Goal: Transaction & Acquisition: Purchase product/service

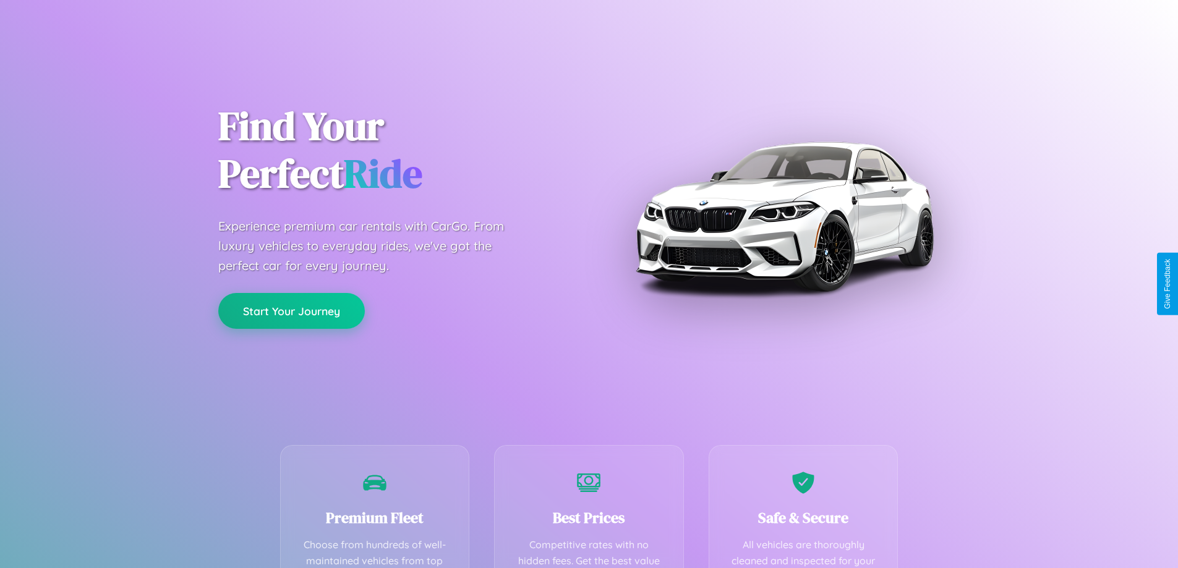
click at [291, 312] on button "Start Your Journey" at bounding box center [291, 311] width 147 height 36
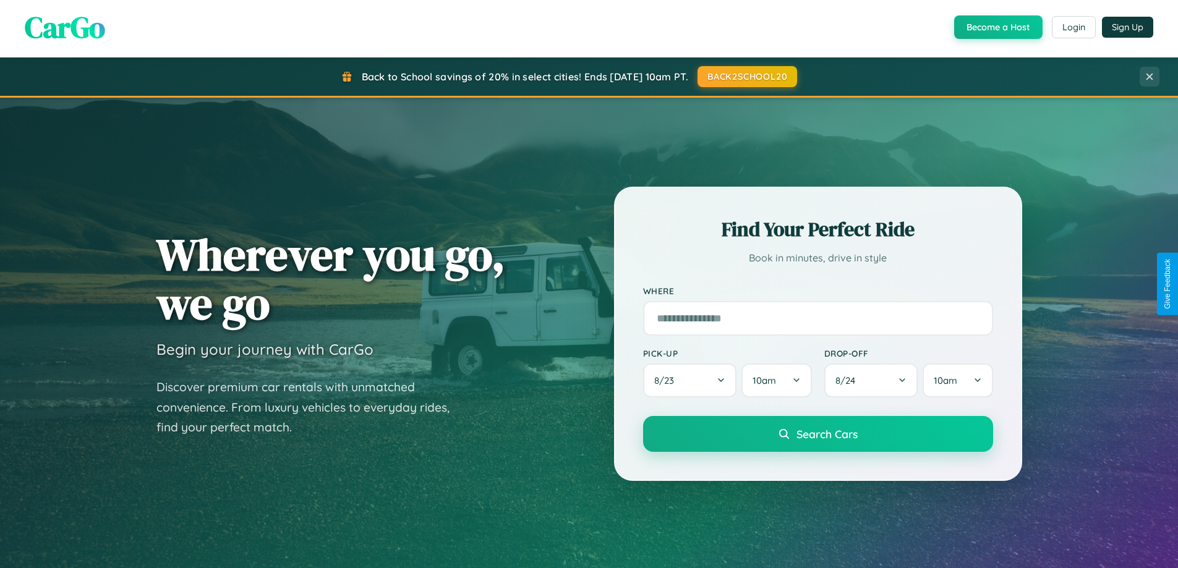
scroll to position [2379, 0]
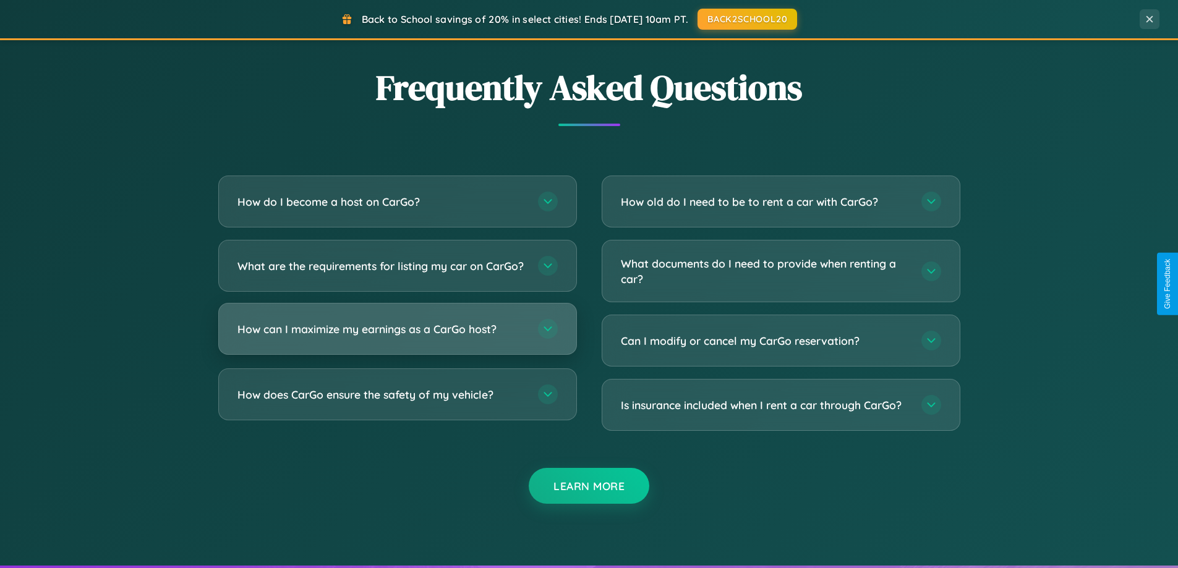
click at [397, 337] on h3 "How can I maximize my earnings as a CarGo host?" at bounding box center [381, 329] width 288 height 15
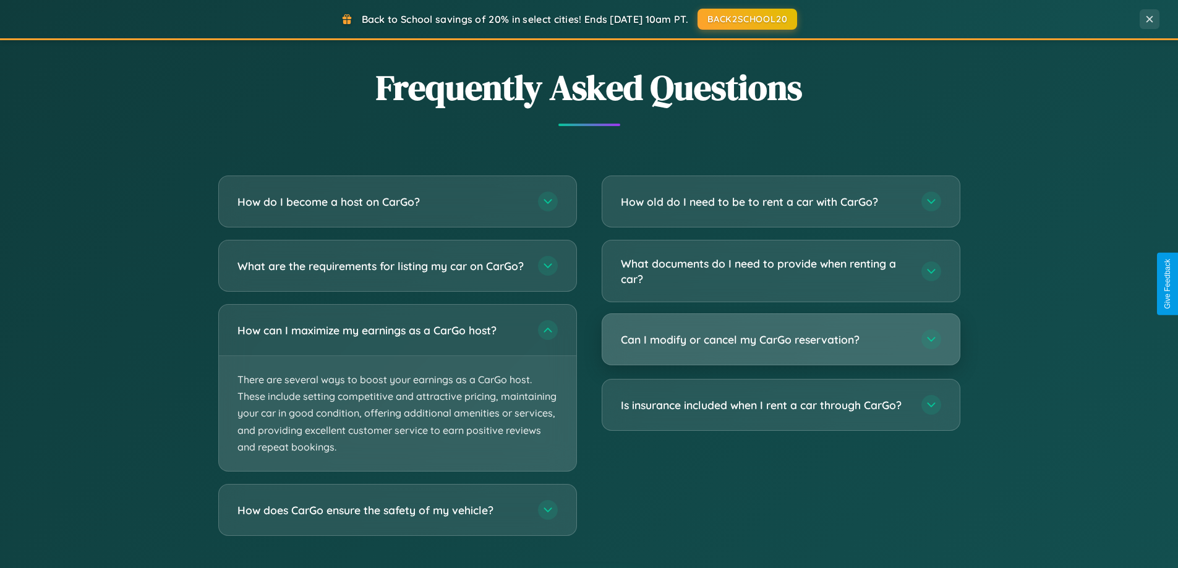
click at [780, 340] on h3 "Can I modify or cancel my CarGo reservation?" at bounding box center [765, 339] width 288 height 15
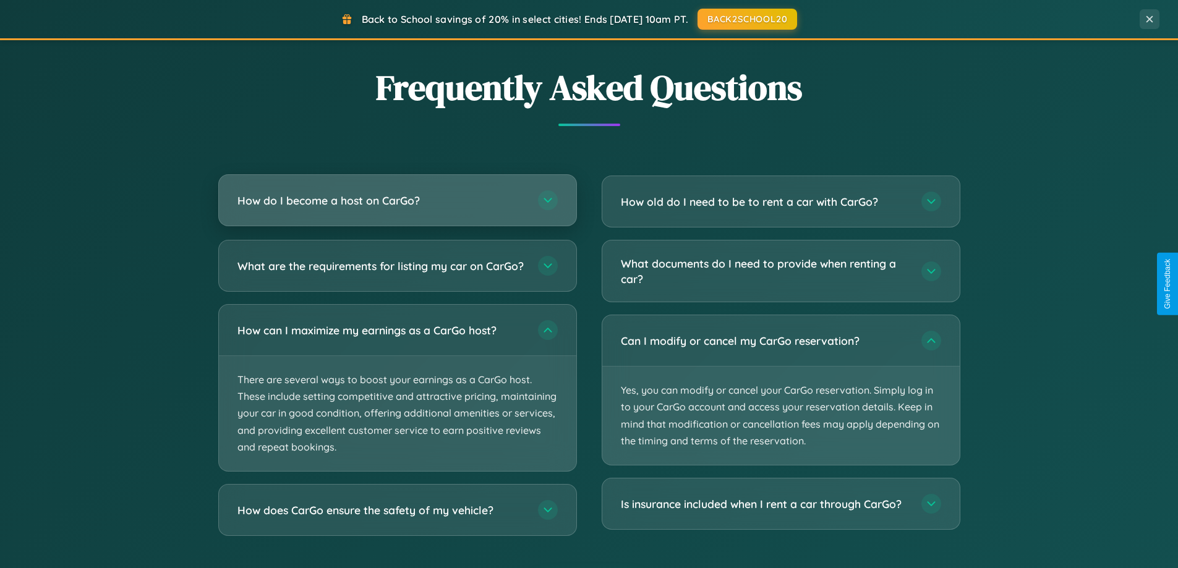
click at [397, 202] on h3 "How do I become a host on CarGo?" at bounding box center [381, 200] width 288 height 15
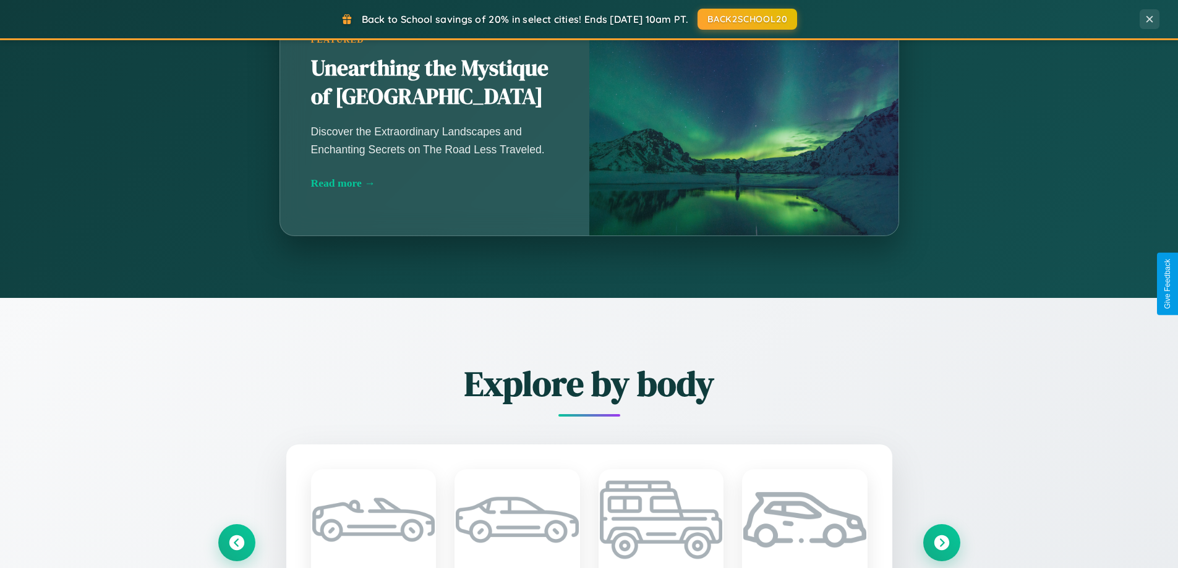
scroll to position [0, 0]
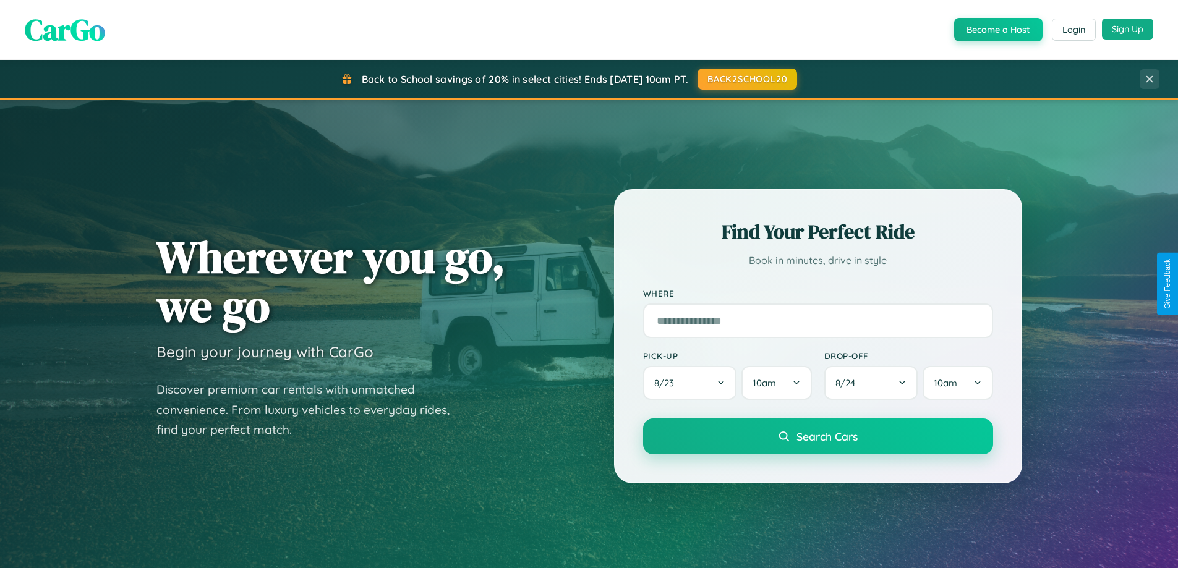
click at [1127, 29] on button "Sign Up" at bounding box center [1127, 29] width 51 height 21
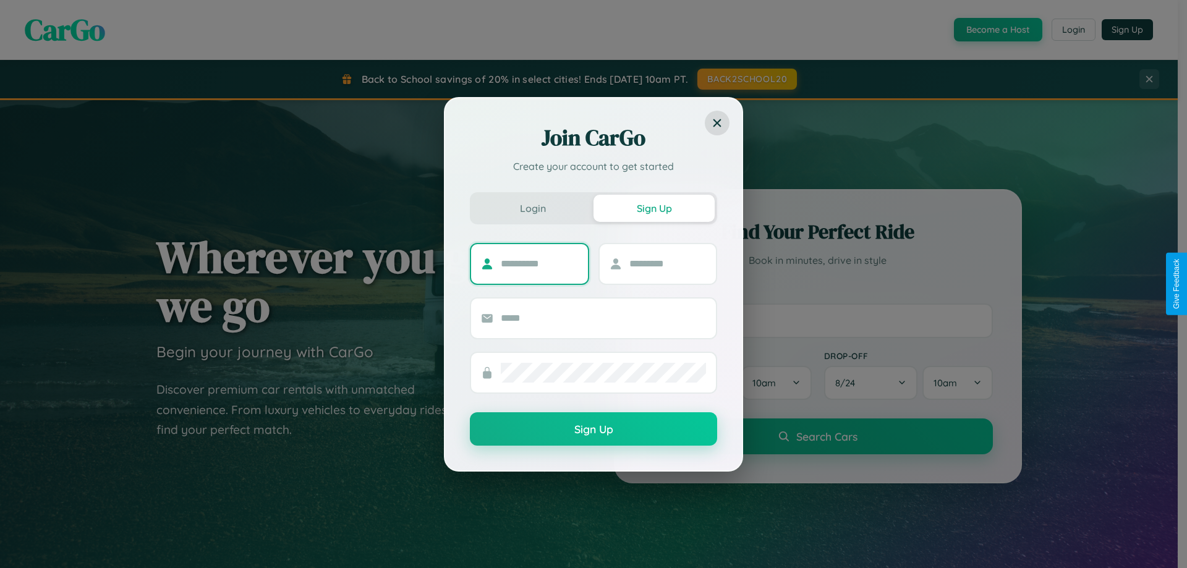
click at [539, 263] on input "text" at bounding box center [539, 264] width 77 height 20
type input "********"
click at [667, 263] on input "text" at bounding box center [667, 264] width 77 height 20
type input "******"
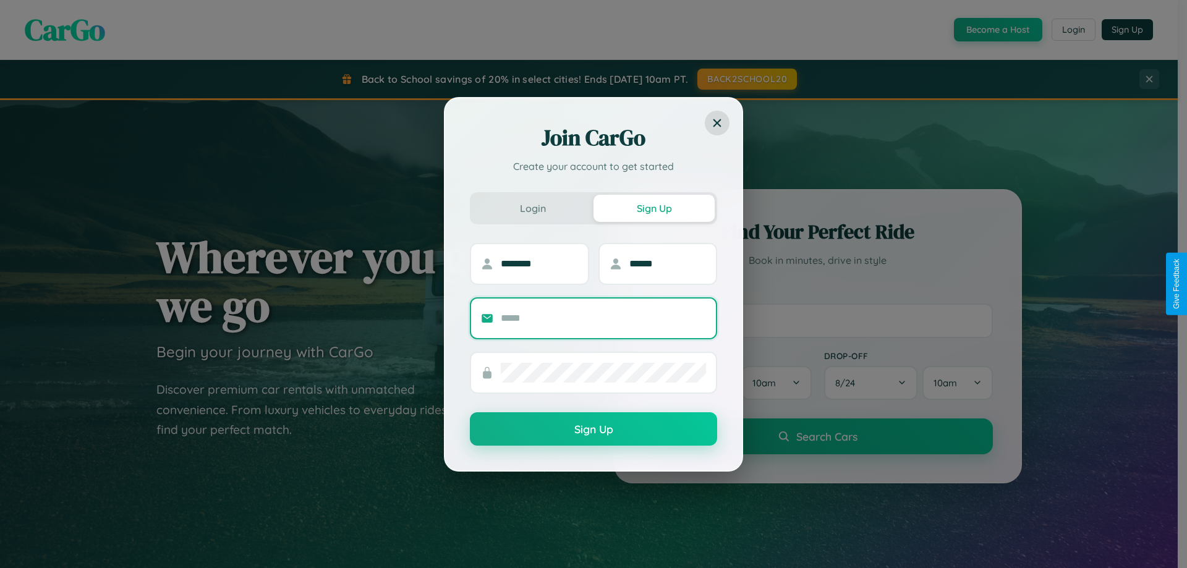
click at [603, 318] on input "text" at bounding box center [603, 319] width 205 height 20
type input "**********"
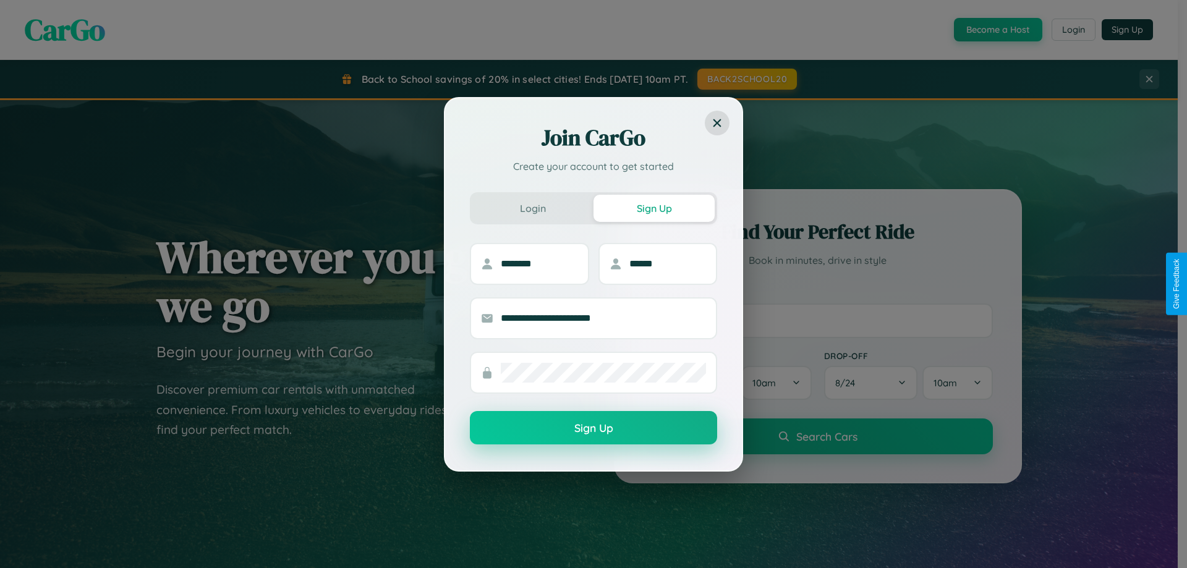
click at [594, 428] on button "Sign Up" at bounding box center [593, 427] width 247 height 33
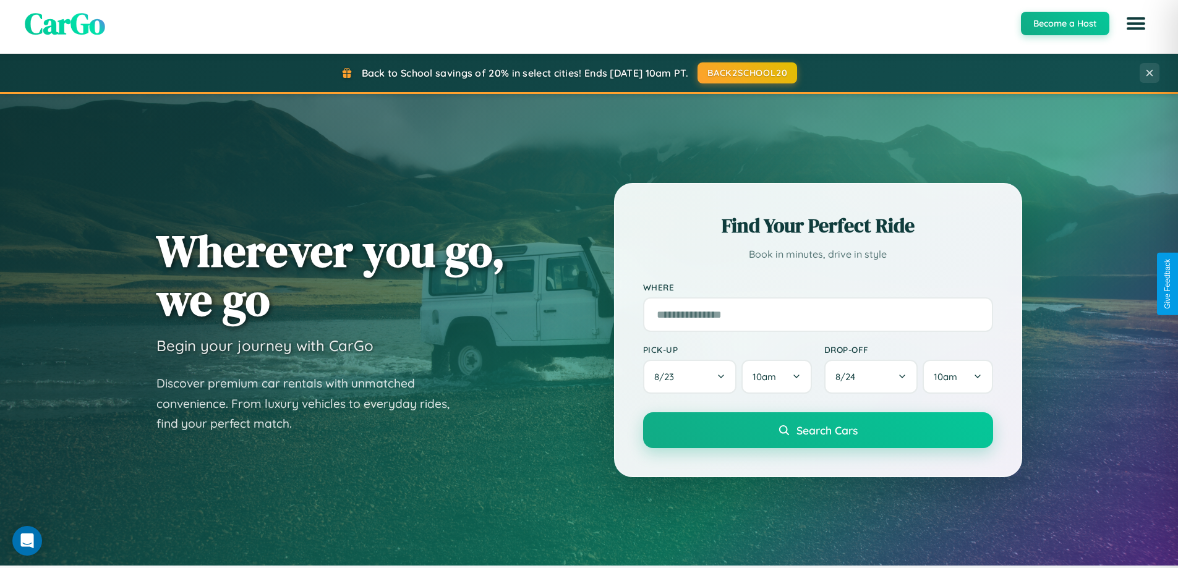
scroll to position [1449, 0]
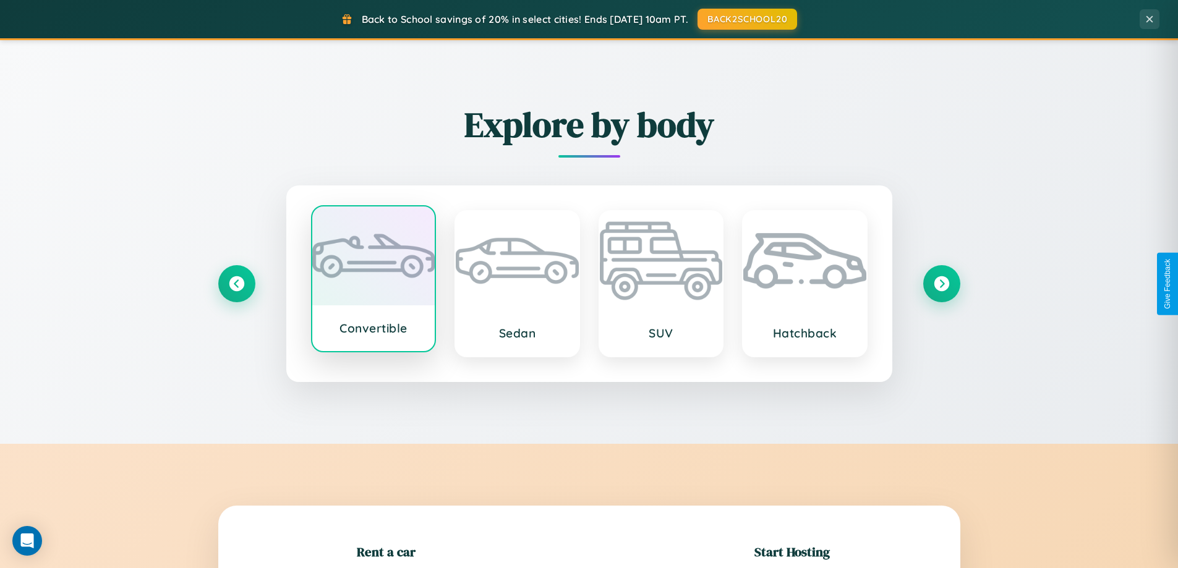
click at [373, 281] on div at bounding box center [373, 256] width 123 height 99
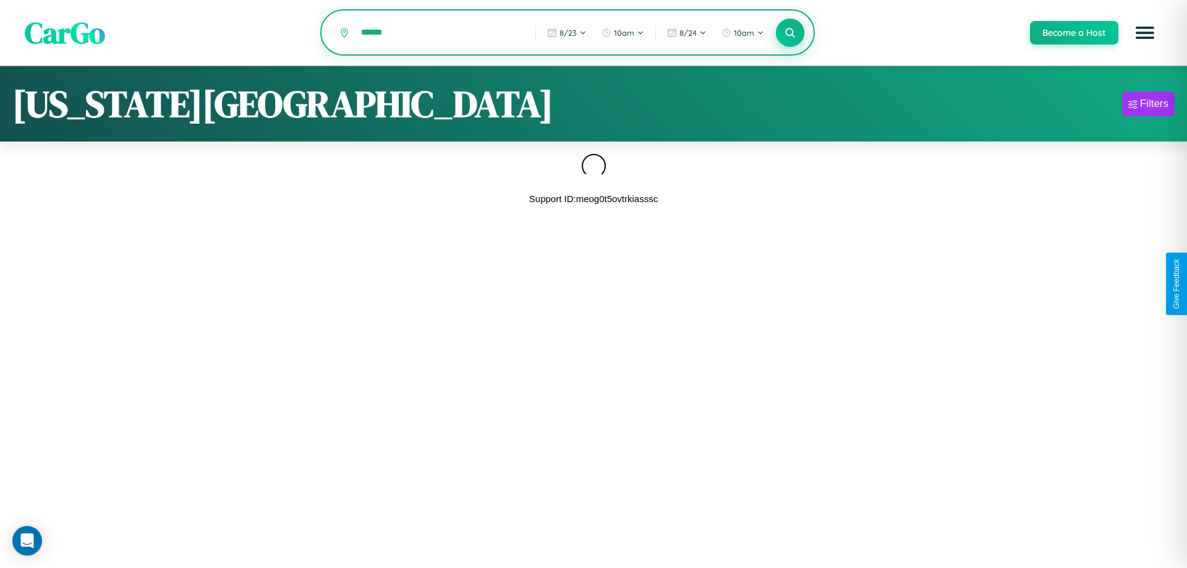
type input "******"
click at [790, 33] on icon at bounding box center [790, 33] width 12 height 12
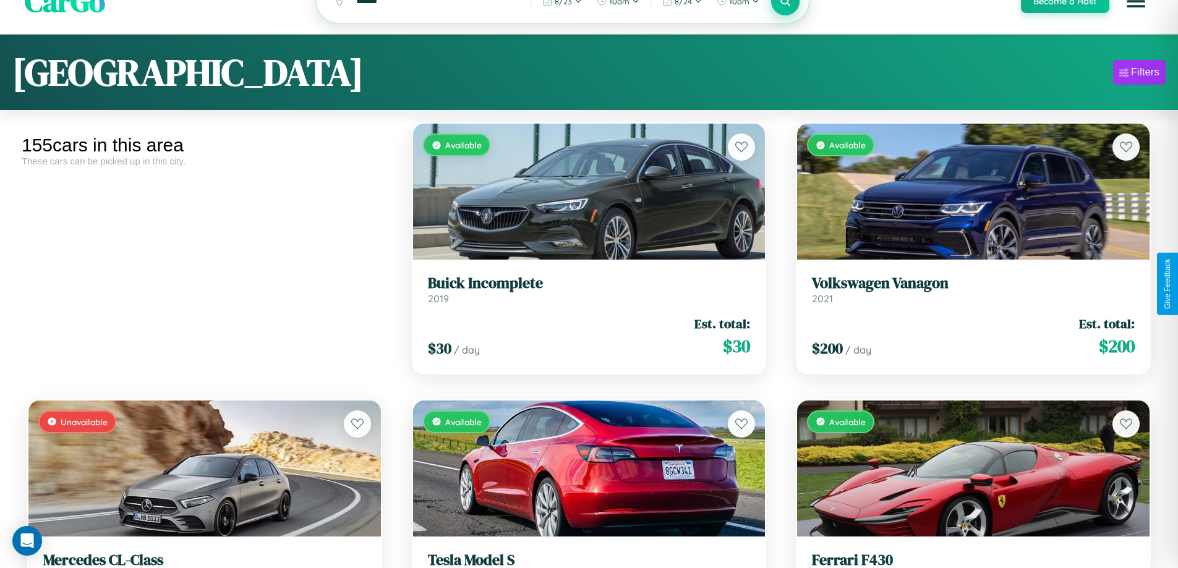
scroll to position [58, 0]
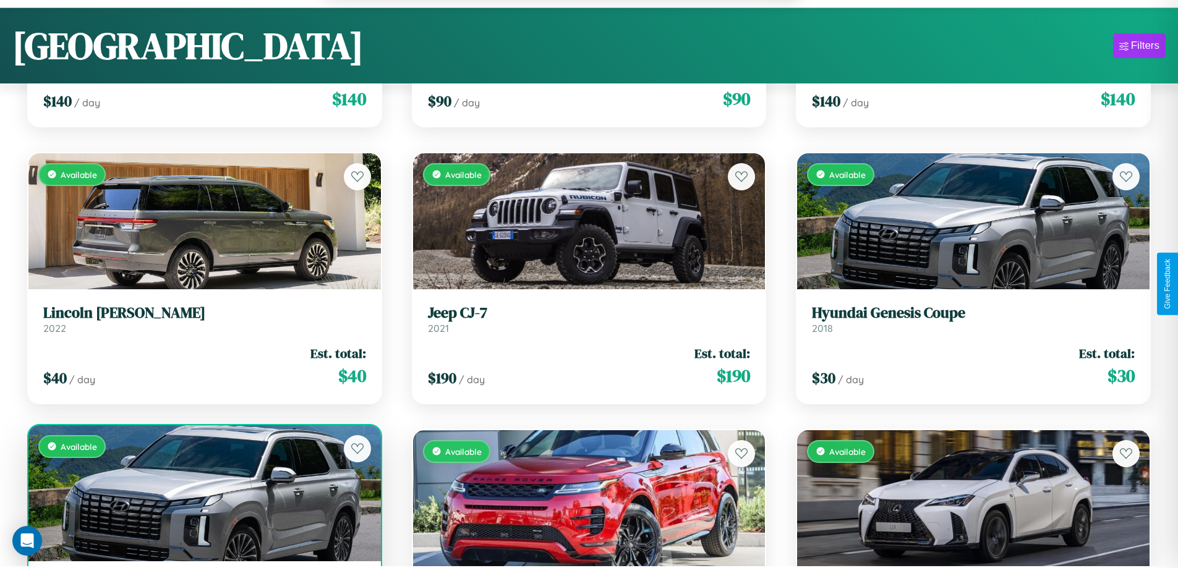
click at [203, 500] on div "Available" at bounding box center [204, 493] width 352 height 136
click at [203, 495] on div "Available" at bounding box center [204, 493] width 352 height 136
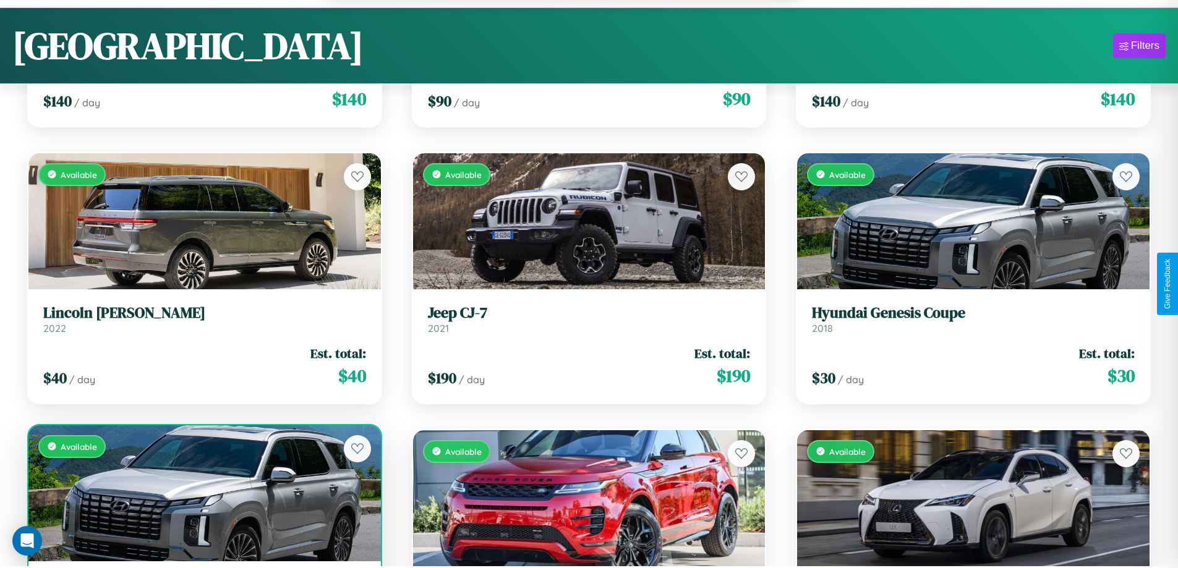
click at [203, 495] on div "Available" at bounding box center [204, 493] width 352 height 136
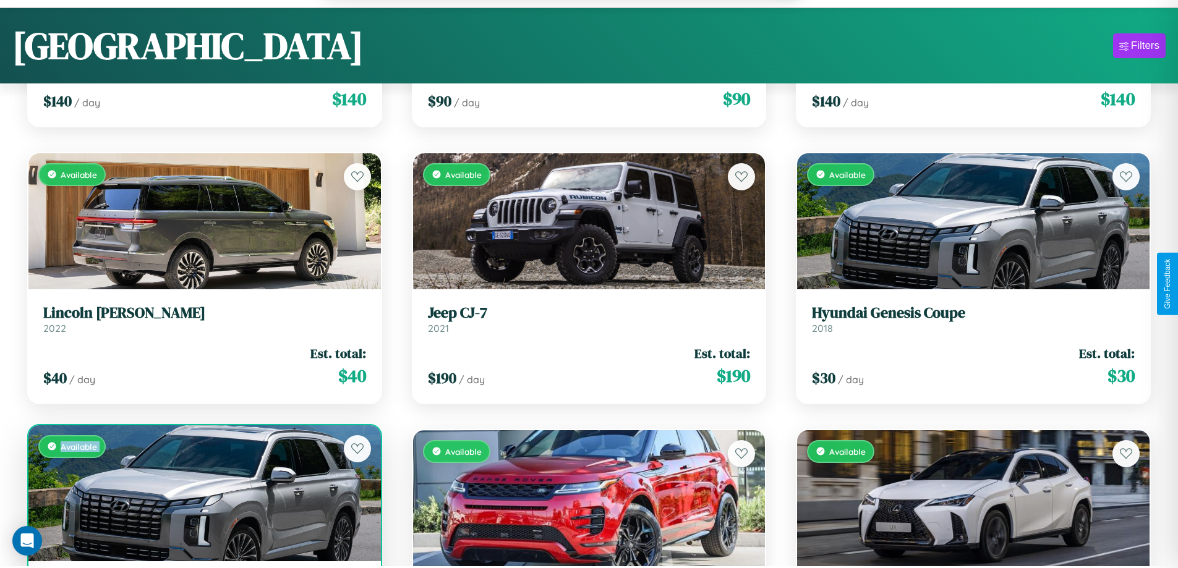
click at [203, 495] on div "Available" at bounding box center [204, 493] width 352 height 136
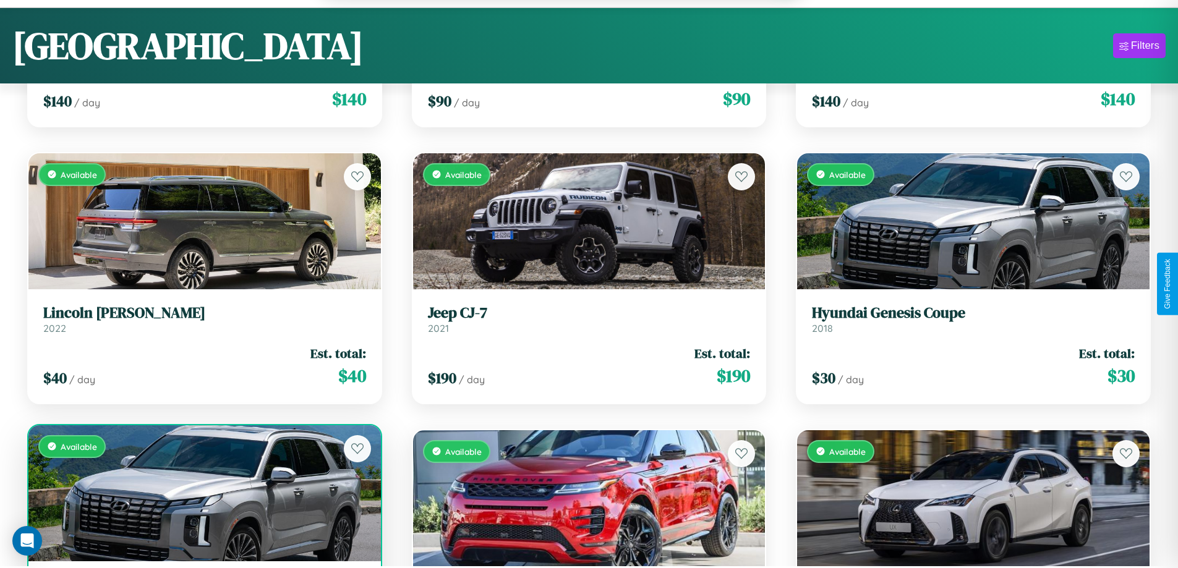
click at [203, 495] on div "Available" at bounding box center [204, 493] width 352 height 136
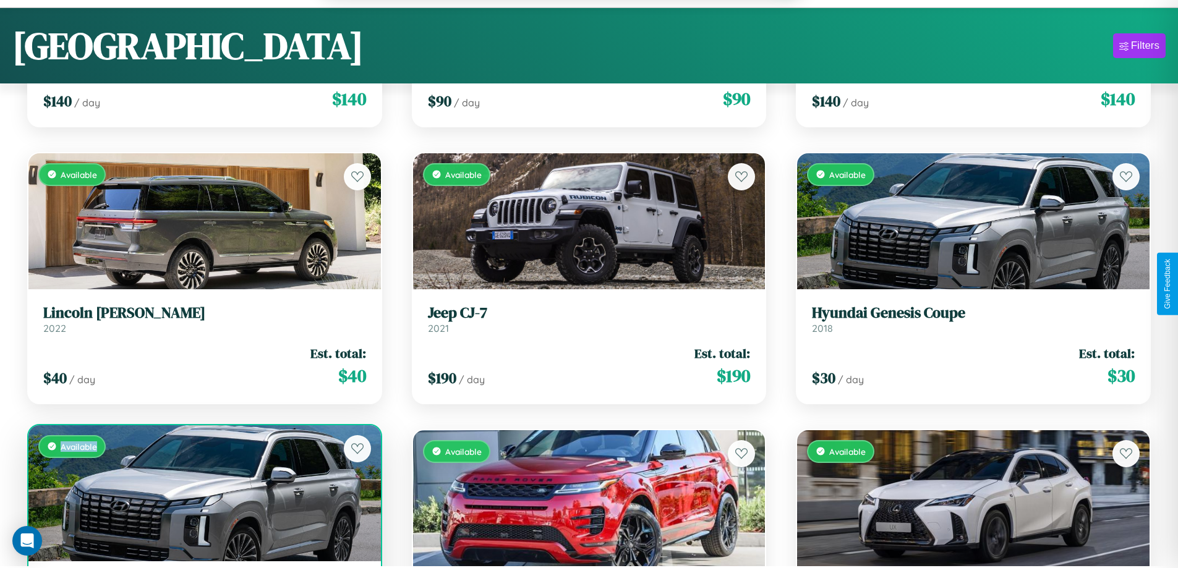
click at [203, 495] on div "Available" at bounding box center [204, 493] width 352 height 136
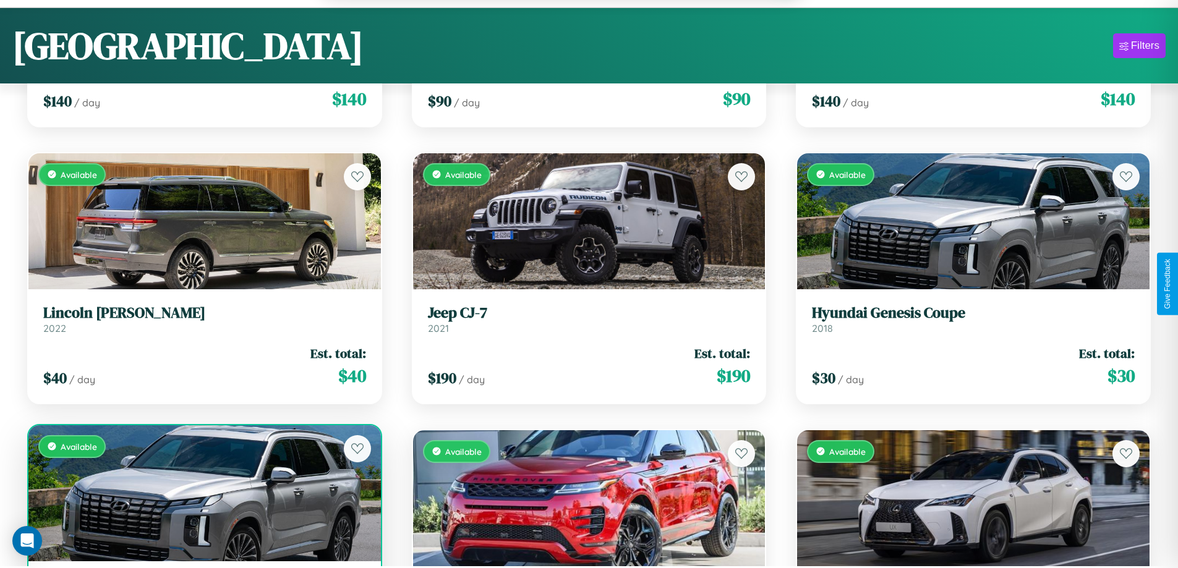
scroll to position [5521, 0]
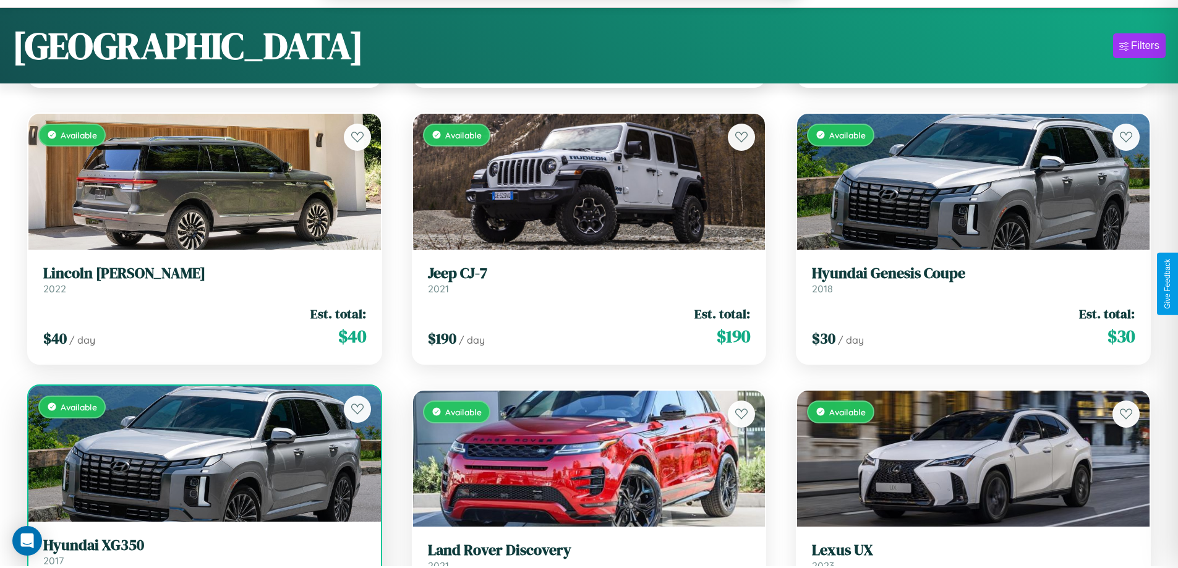
click at [203, 553] on h3 "Hyundai XG350" at bounding box center [204, 546] width 323 height 18
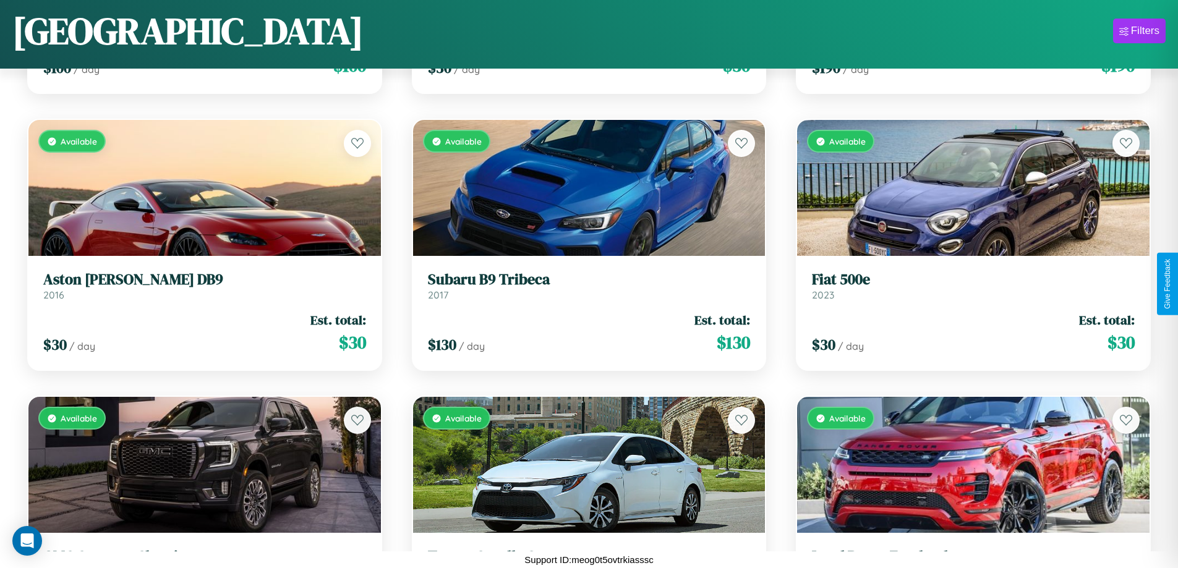
scroll to position [10695, 0]
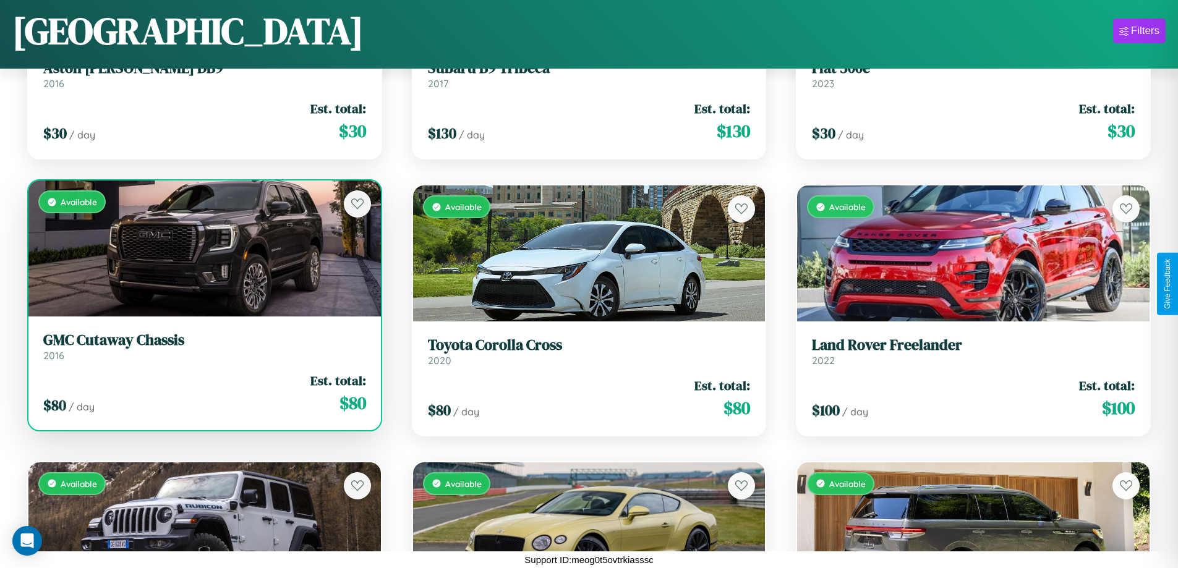
click at [203, 349] on link "GMC Cutaway Chassis 2016" at bounding box center [204, 346] width 323 height 30
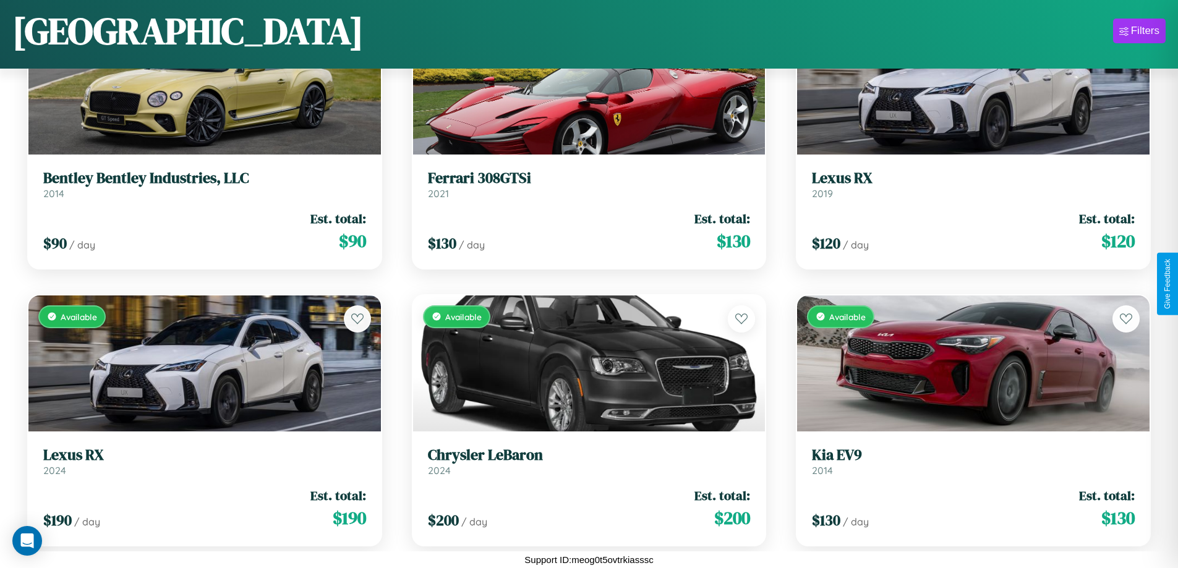
scroll to position [12633, 0]
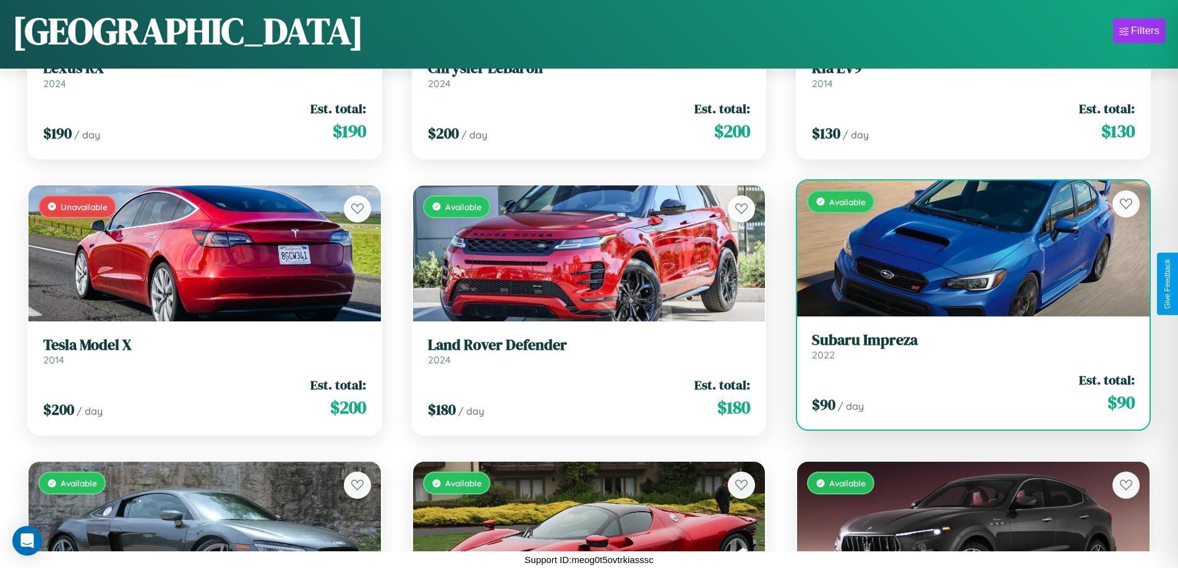
click at [965, 249] on div "Available" at bounding box center [973, 249] width 352 height 136
click at [965, 248] on div "Available" at bounding box center [973, 249] width 352 height 136
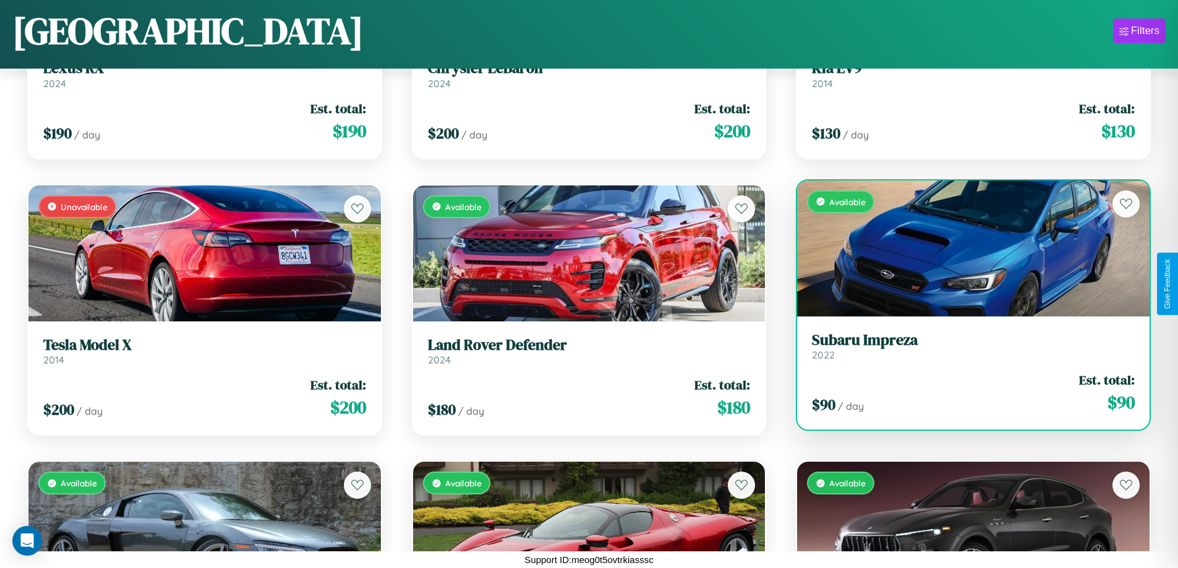
click at [965, 248] on div "Available" at bounding box center [973, 249] width 352 height 136
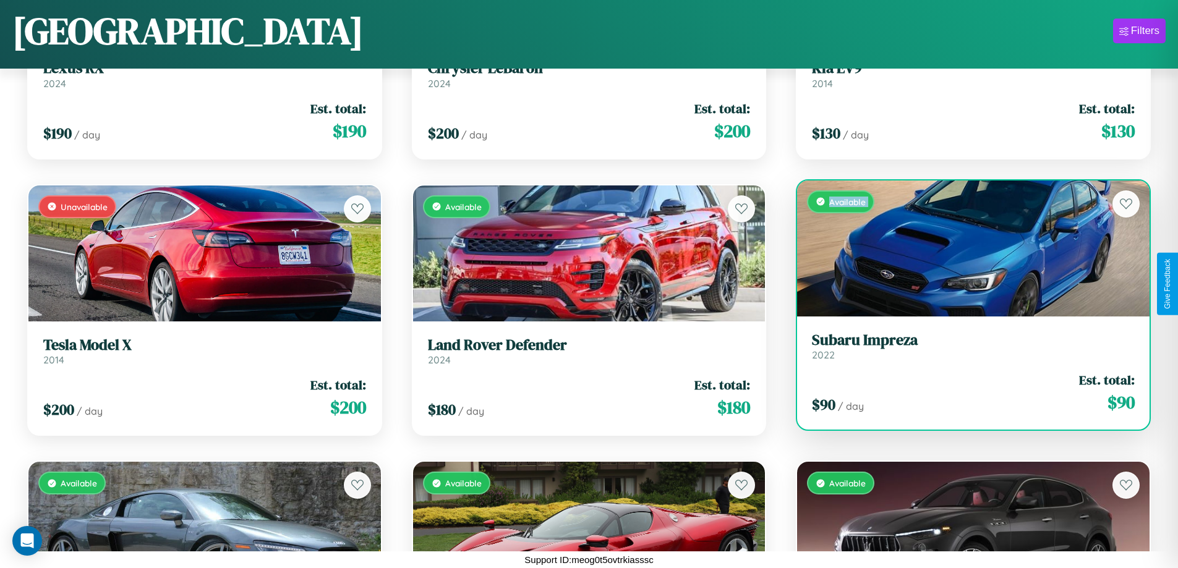
click at [965, 248] on div "Available" at bounding box center [973, 249] width 352 height 136
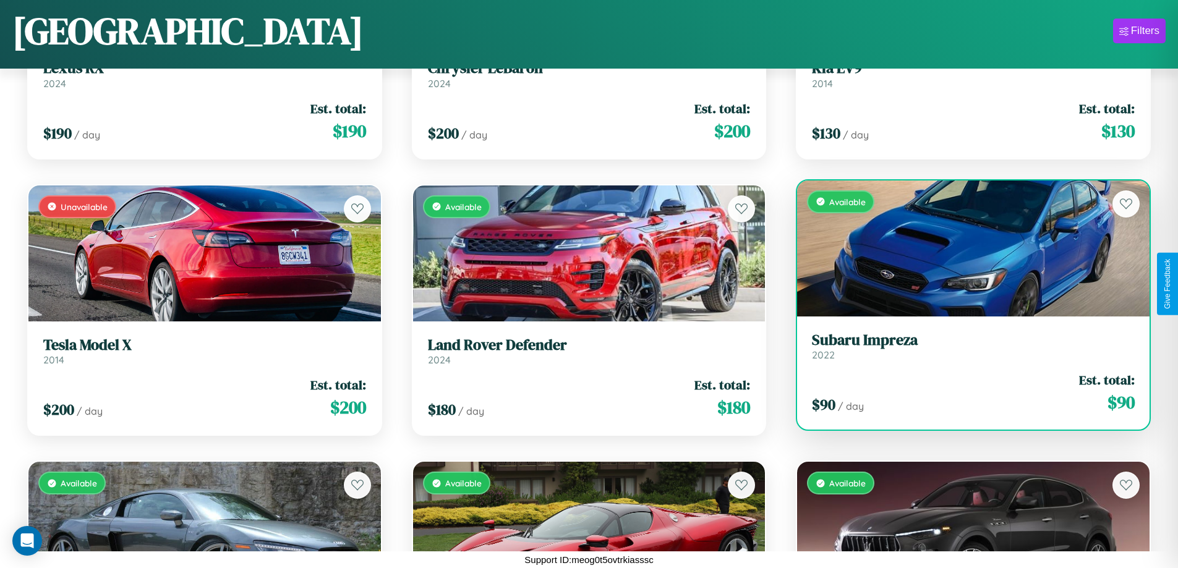
click at [965, 248] on div "Available" at bounding box center [973, 249] width 352 height 136
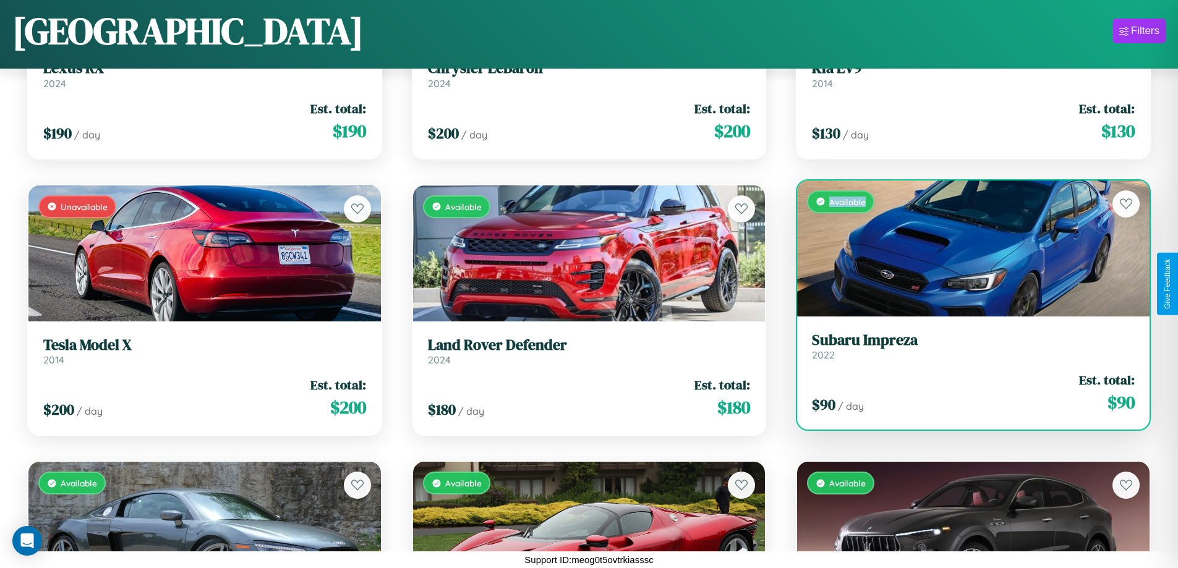
click at [965, 248] on div "Available" at bounding box center [973, 249] width 352 height 136
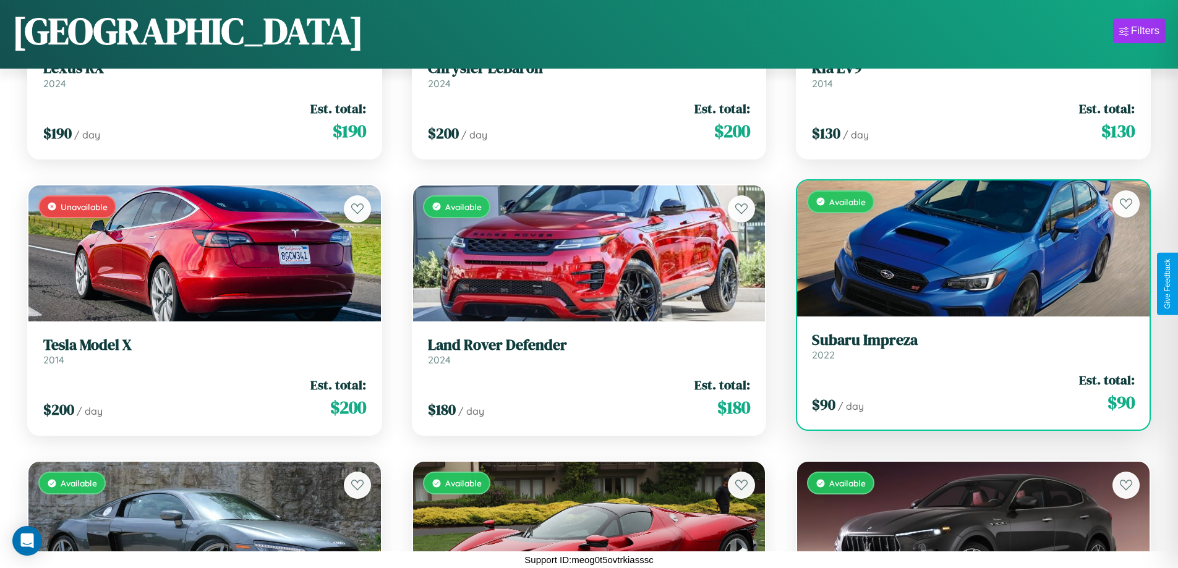
click at [965, 346] on h3 "Subaru Impreza" at bounding box center [973, 340] width 323 height 18
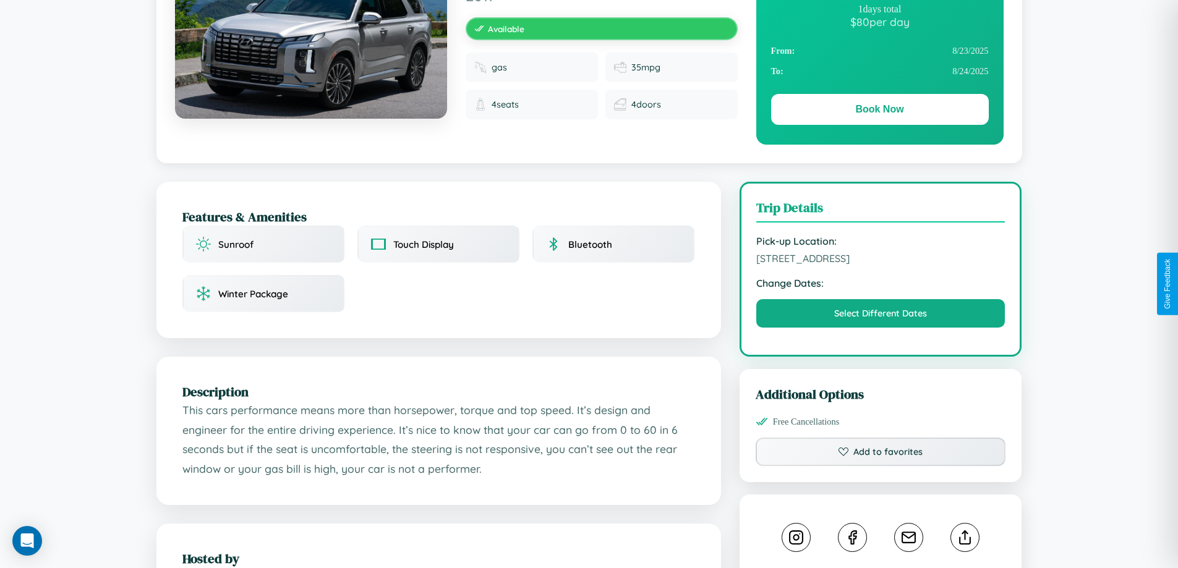
scroll to position [321, 0]
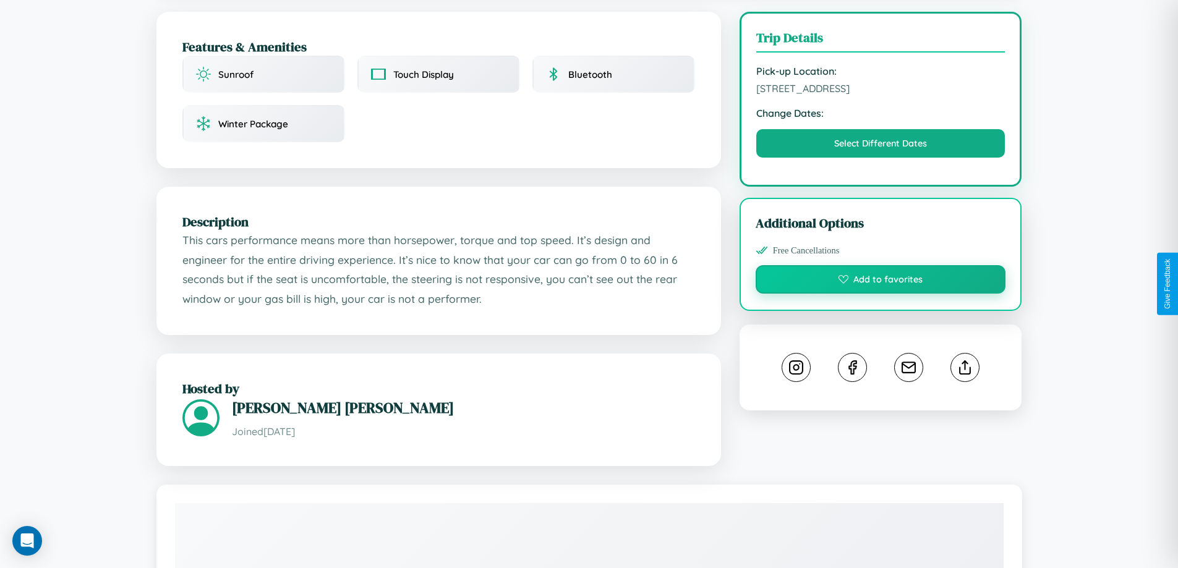
click at [880, 281] on button "Add to favorites" at bounding box center [881, 279] width 250 height 28
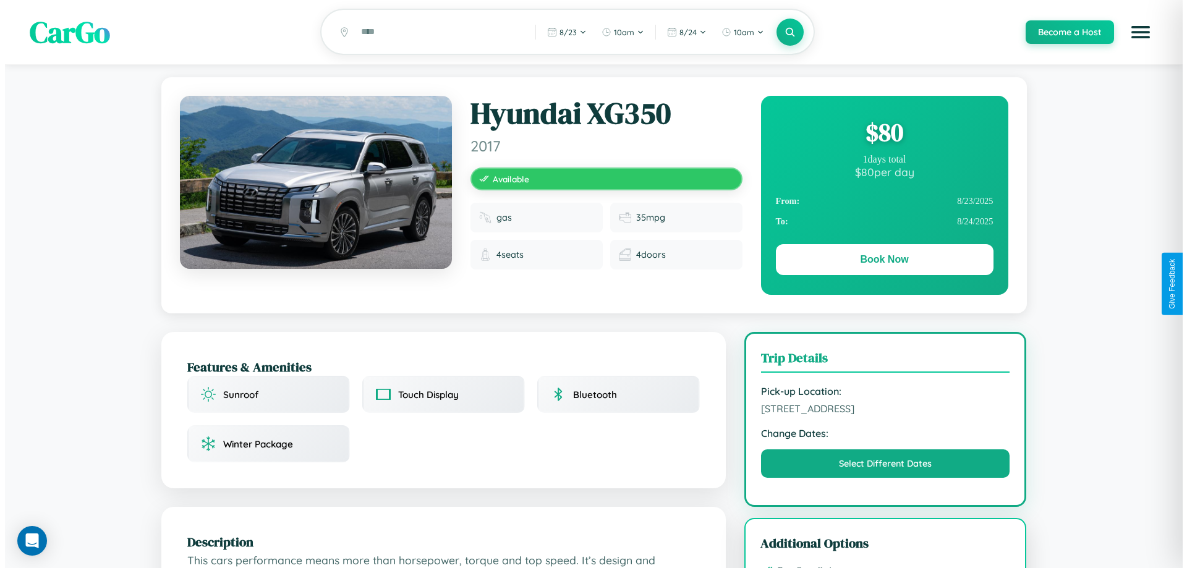
scroll to position [0, 0]
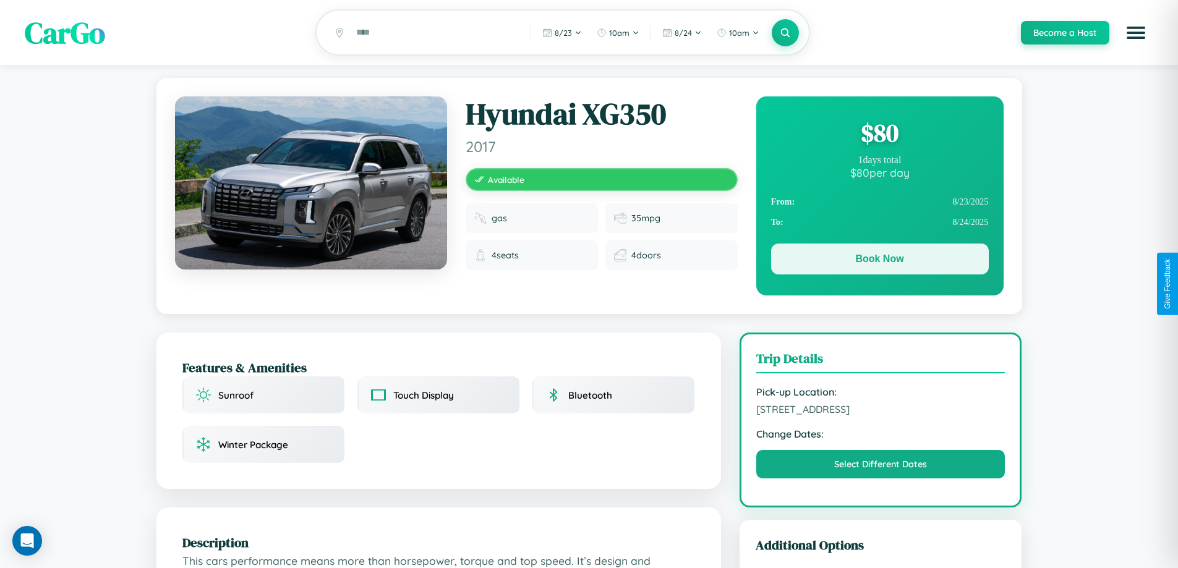
click at [879, 261] on button "Book Now" at bounding box center [880, 259] width 218 height 31
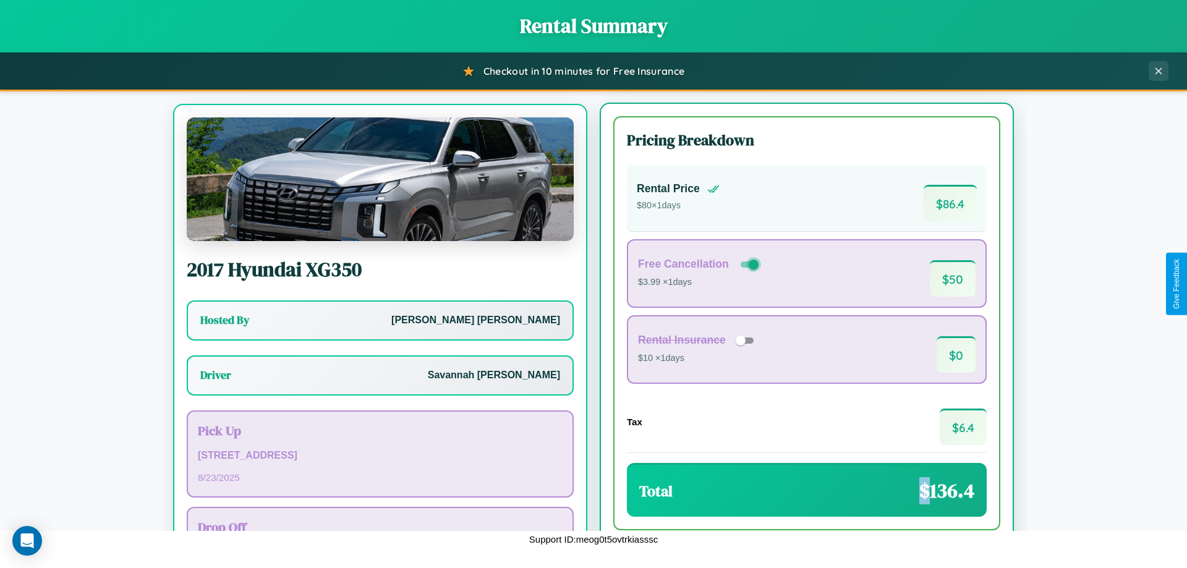
scroll to position [58, 0]
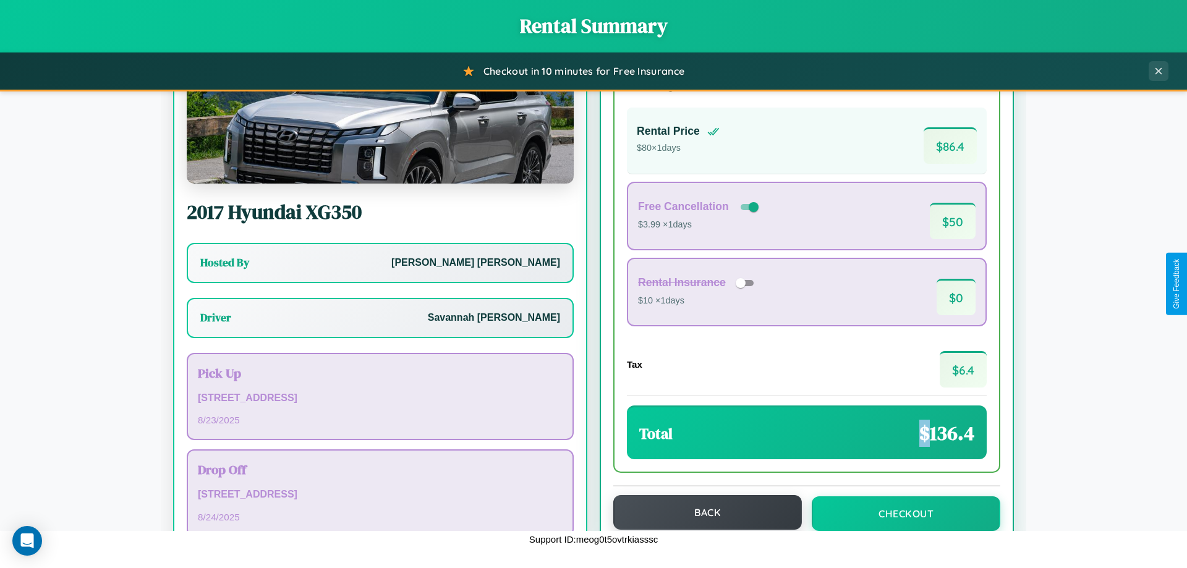
click at [702, 513] on button "Back" at bounding box center [707, 512] width 189 height 35
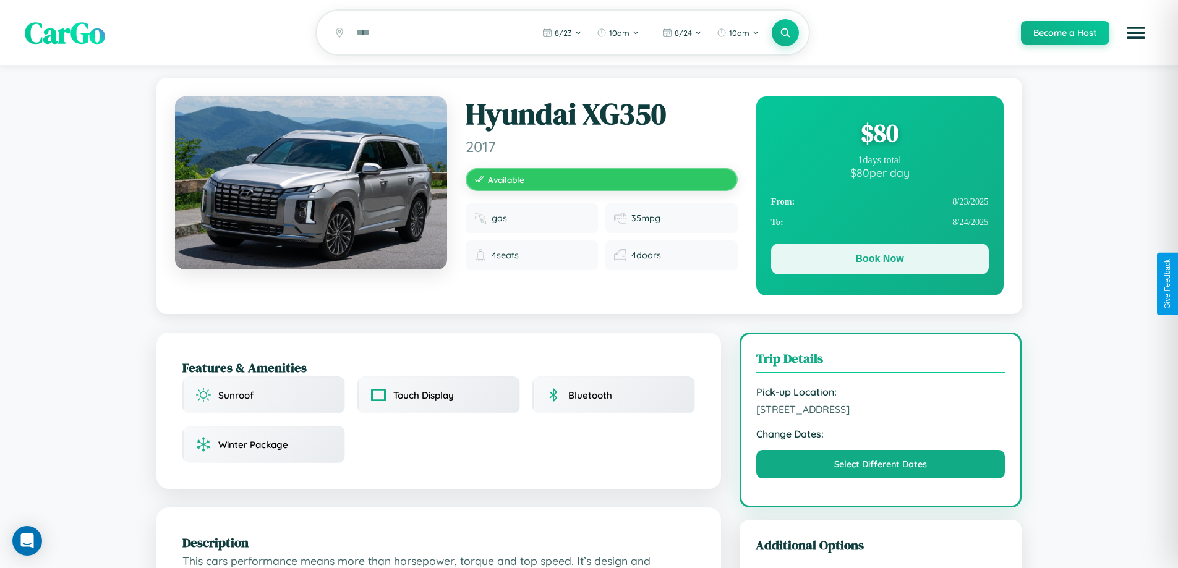
click at [879, 261] on button "Book Now" at bounding box center [880, 259] width 218 height 31
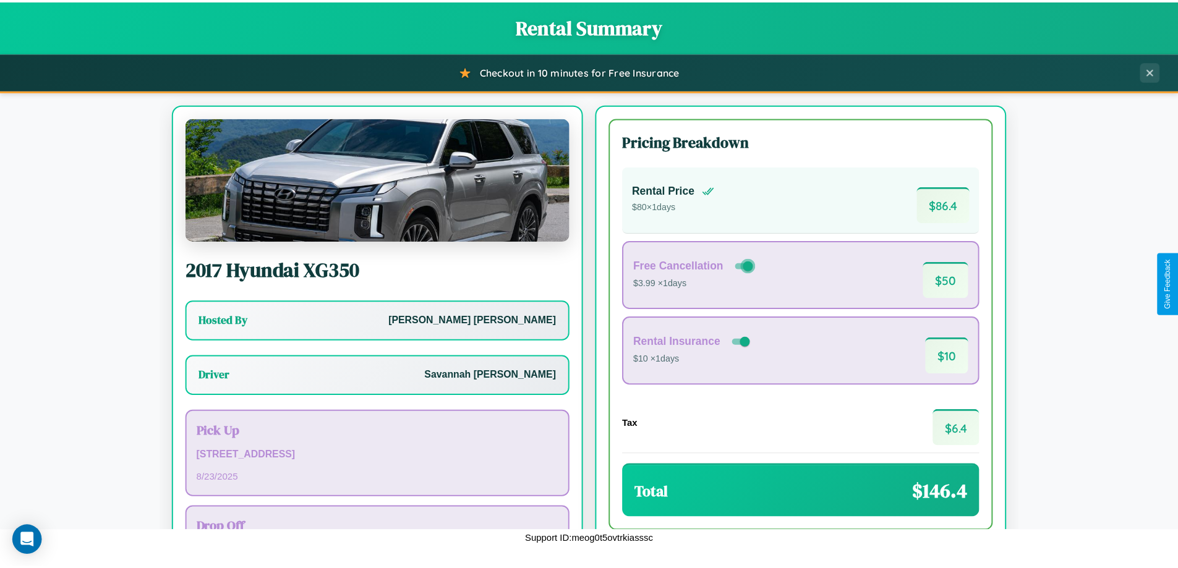
scroll to position [89, 0]
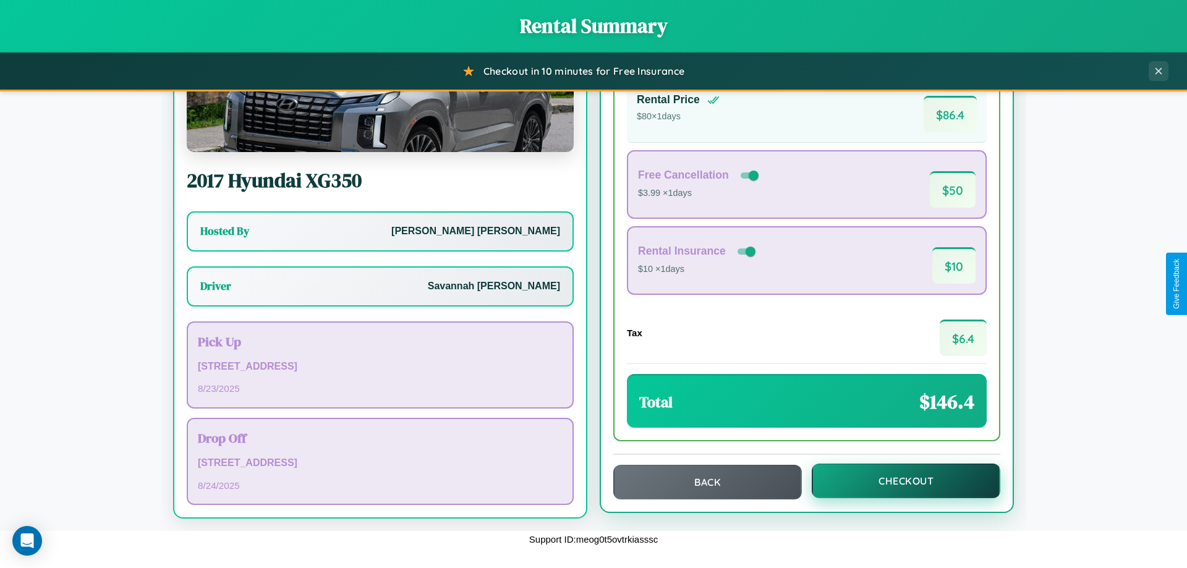
click at [898, 481] on button "Checkout" at bounding box center [906, 481] width 189 height 35
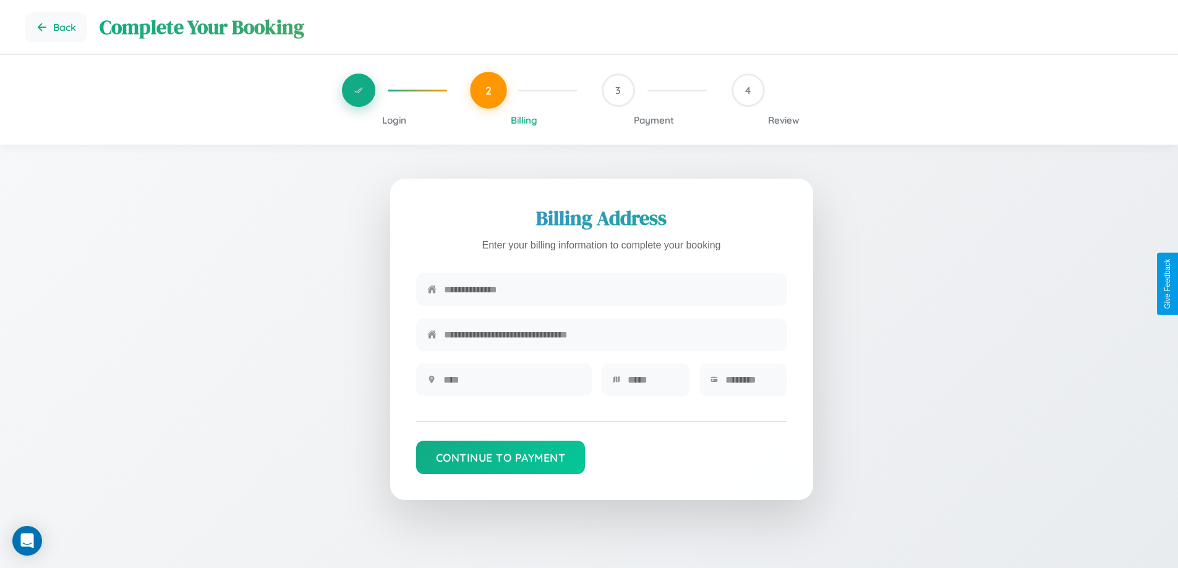
click at [610, 291] on input "text" at bounding box center [610, 290] width 332 height 30
type input "**********"
click at [511, 384] on input "text" at bounding box center [511, 380] width 137 height 30
type input "********"
click at [652, 384] on input "text" at bounding box center [653, 380] width 51 height 30
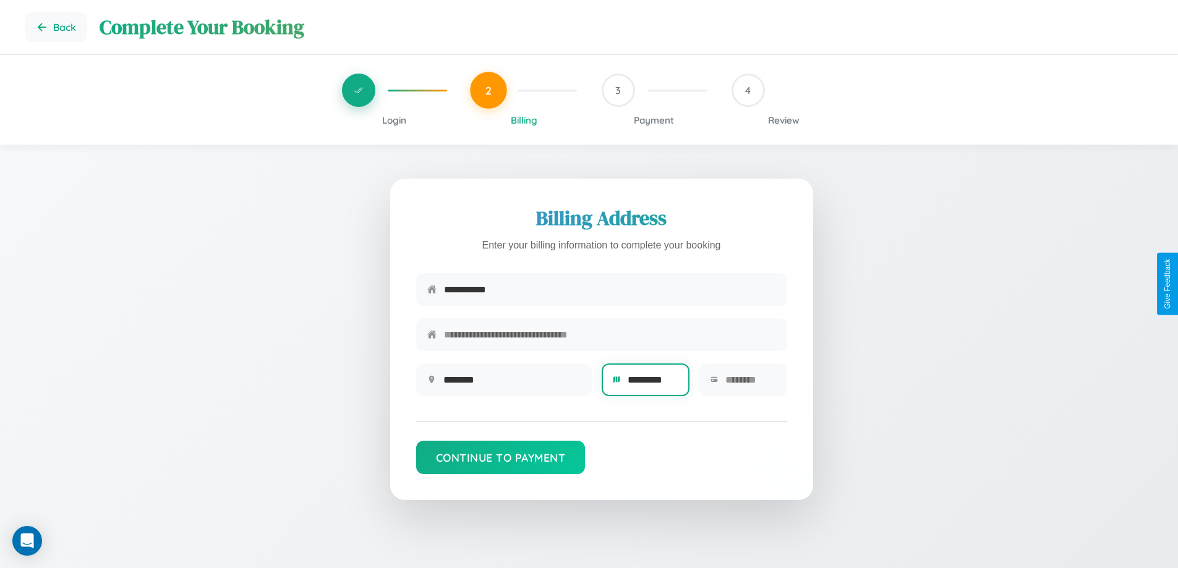
type input "*********"
click at [750, 384] on input "text" at bounding box center [750, 380] width 51 height 30
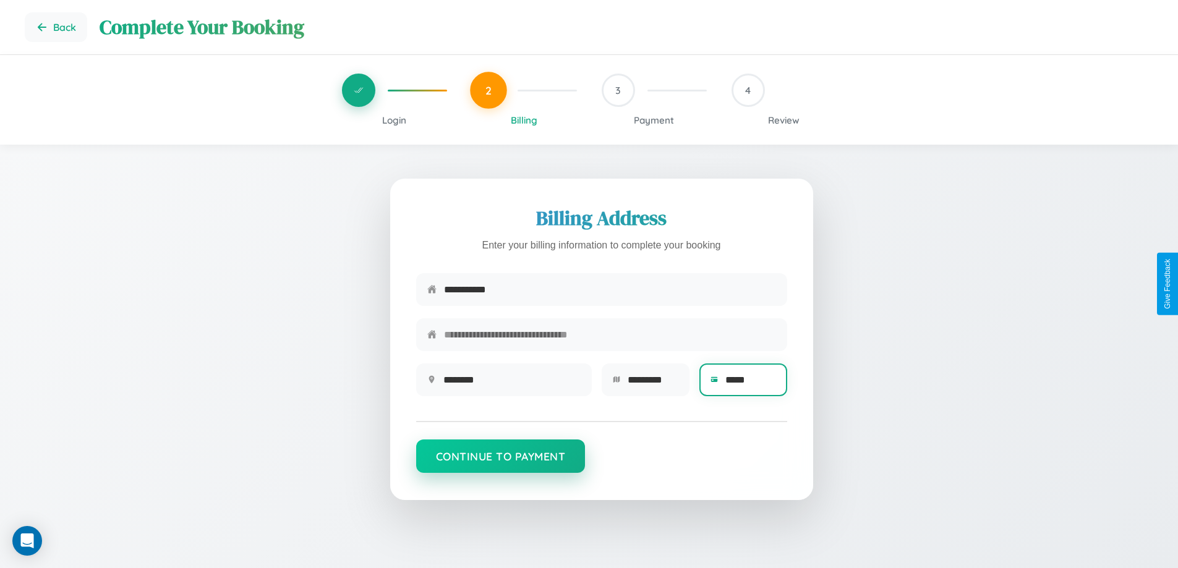
type input "*****"
click at [500, 462] on button "Continue to Payment" at bounding box center [500, 456] width 169 height 33
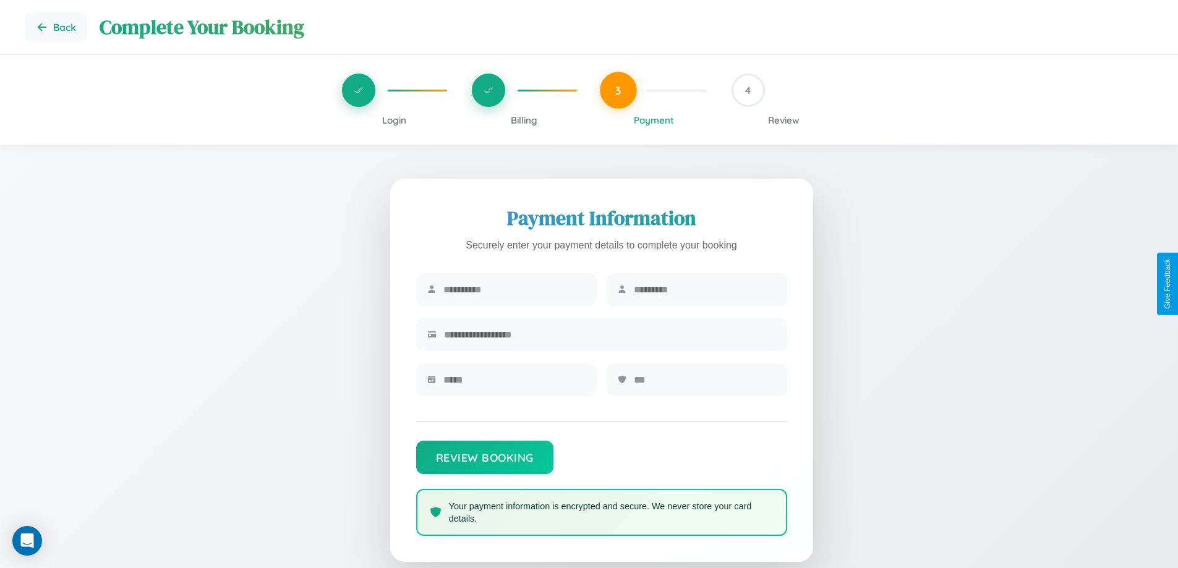
click at [514, 290] on input "text" at bounding box center [514, 290] width 142 height 30
type input "*******"
click at [704, 290] on input "text" at bounding box center [705, 290] width 142 height 30
type input "*****"
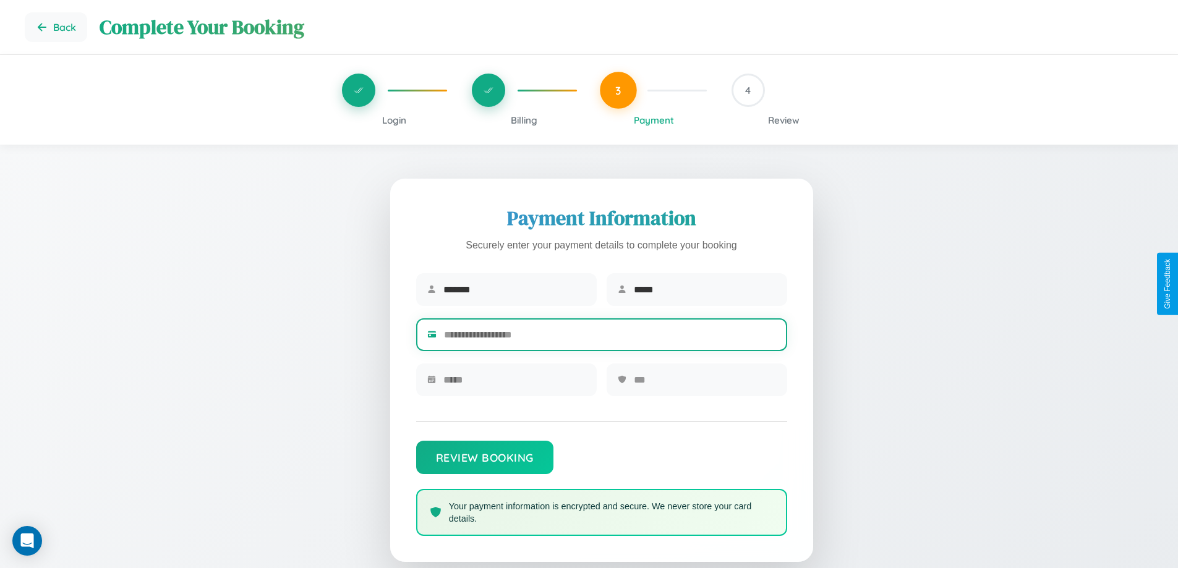
click at [610, 337] on input "text" at bounding box center [610, 335] width 332 height 30
type input "**********"
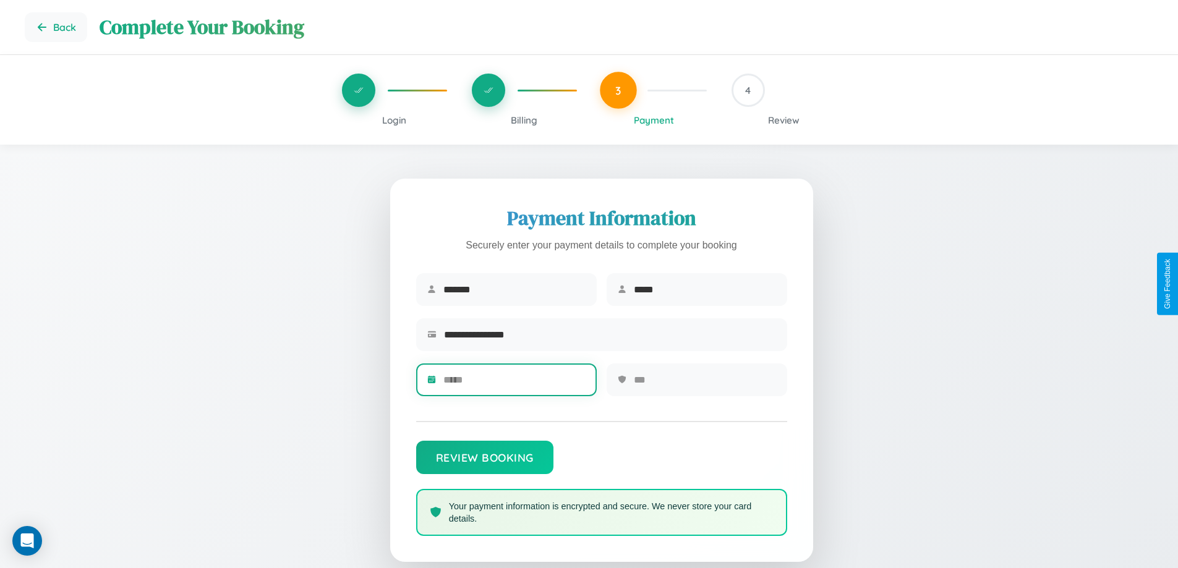
click at [514, 384] on input "text" at bounding box center [514, 380] width 142 height 30
type input "*****"
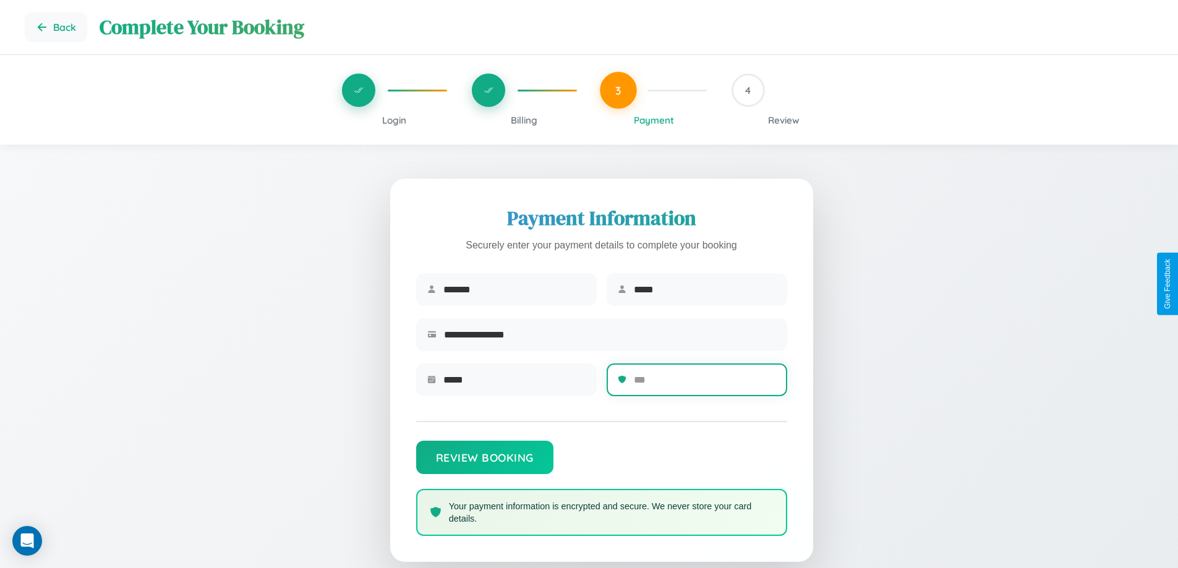
click at [704, 384] on input "text" at bounding box center [705, 380] width 142 height 30
type input "***"
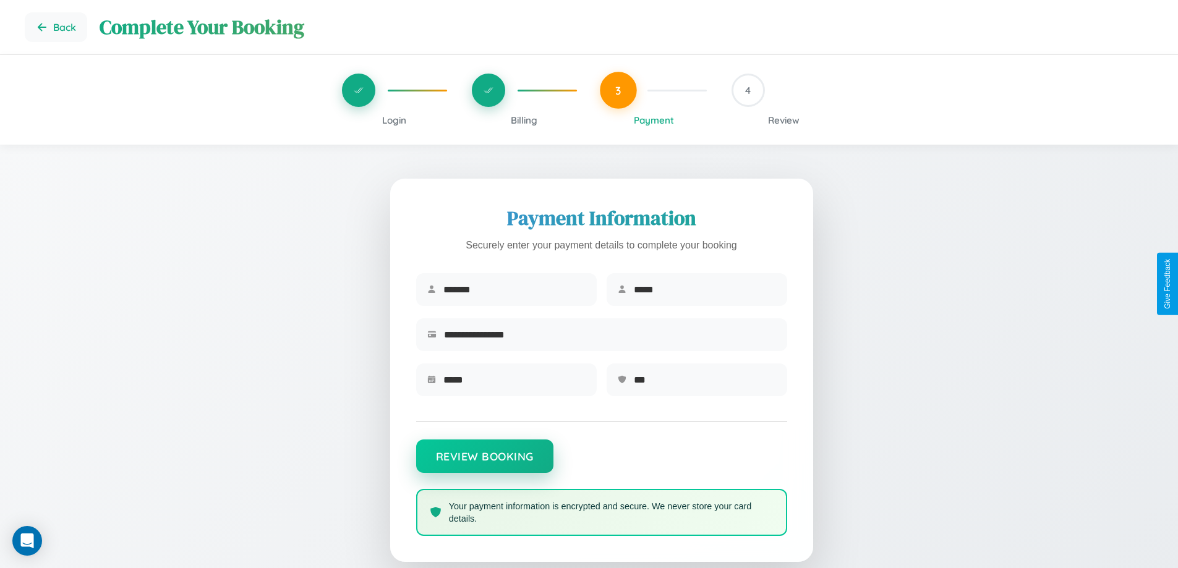
click at [484, 462] on button "Review Booking" at bounding box center [484, 456] width 137 height 33
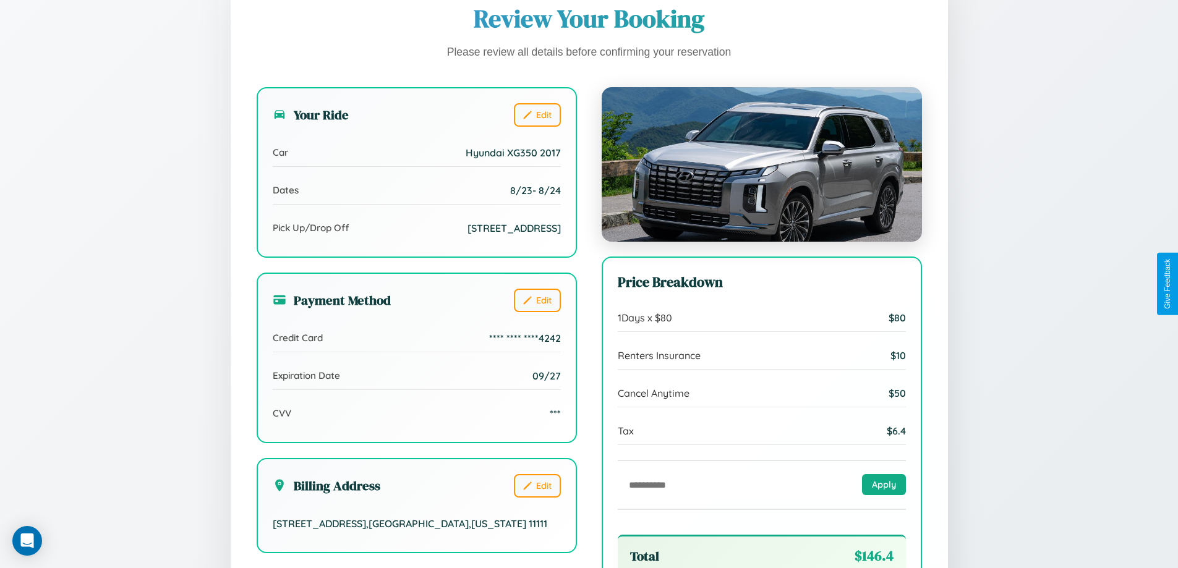
scroll to position [378, 0]
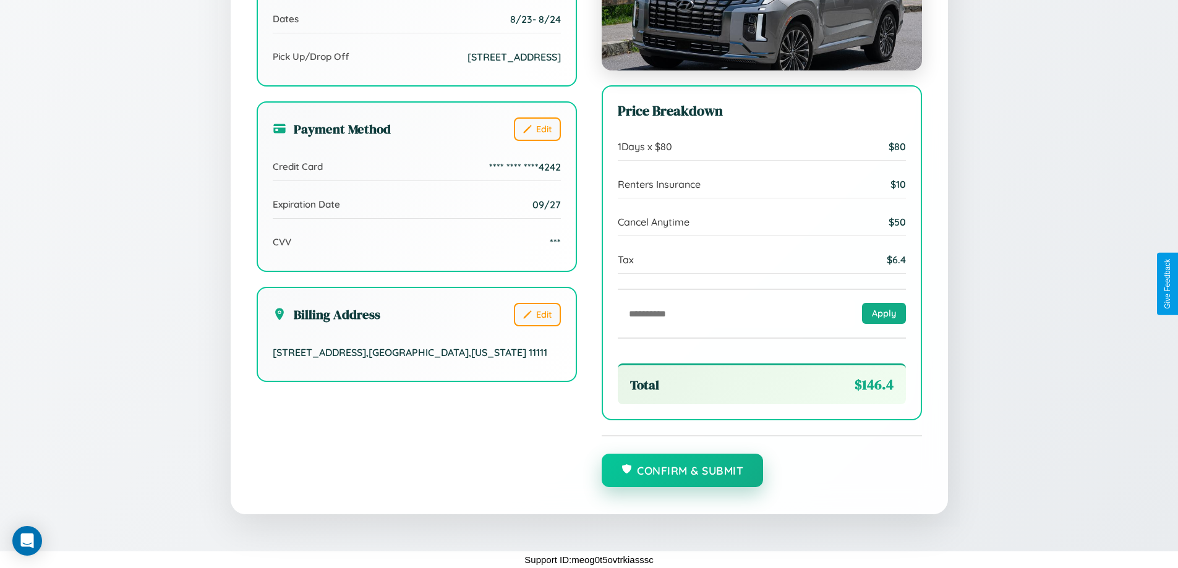
click at [682, 471] on button "Confirm & Submit" at bounding box center [683, 470] width 162 height 33
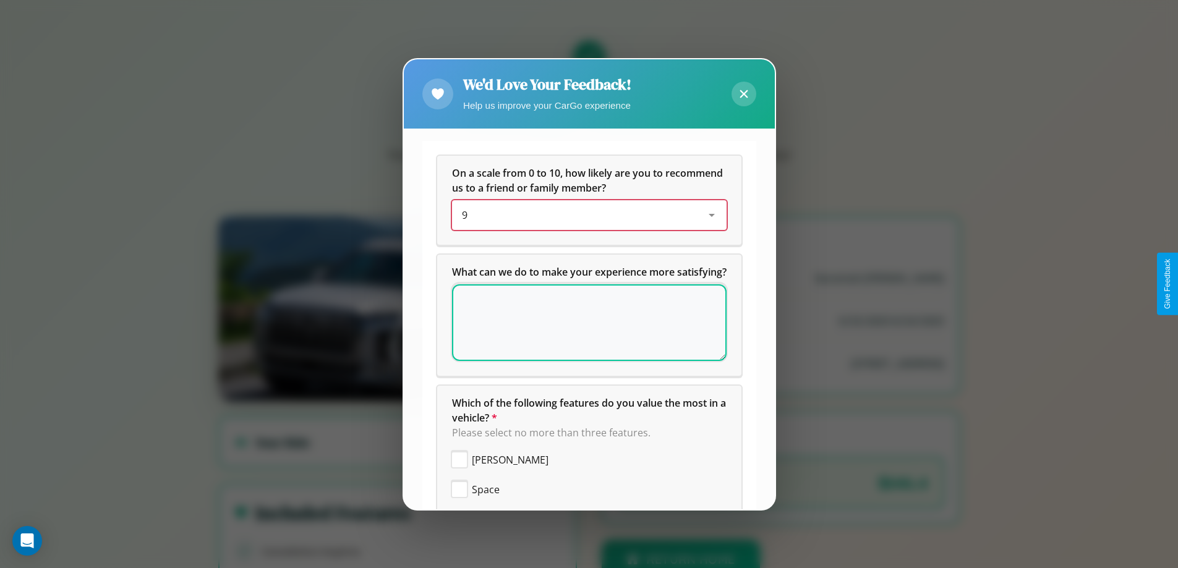
click at [584, 215] on div "9" at bounding box center [579, 215] width 235 height 15
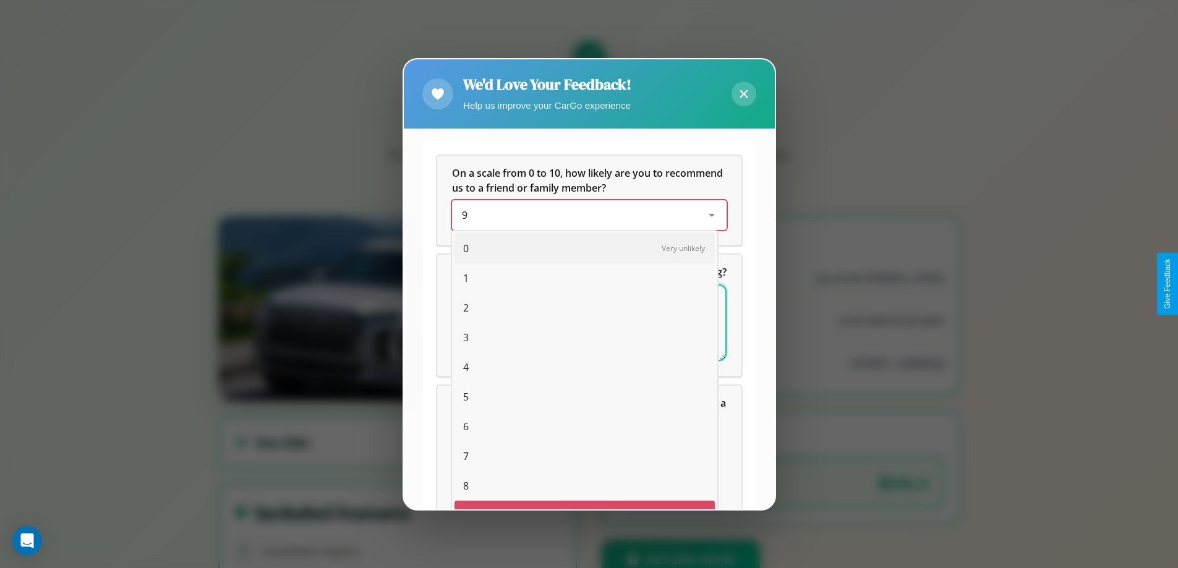
scroll to position [22, 51]
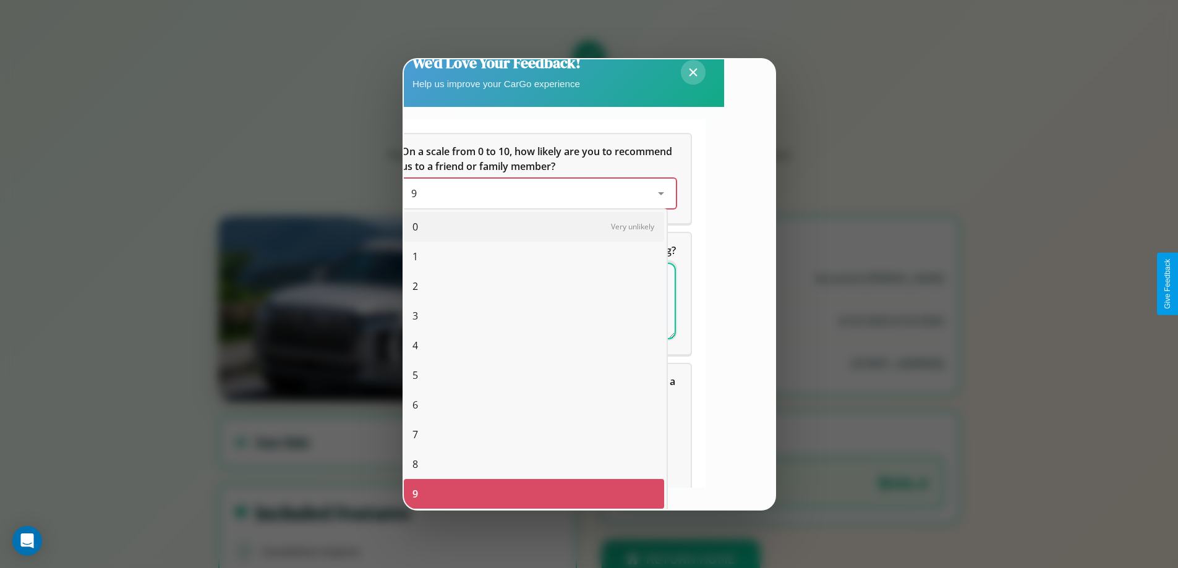
click at [415, 435] on span "7" at bounding box center [415, 434] width 6 height 15
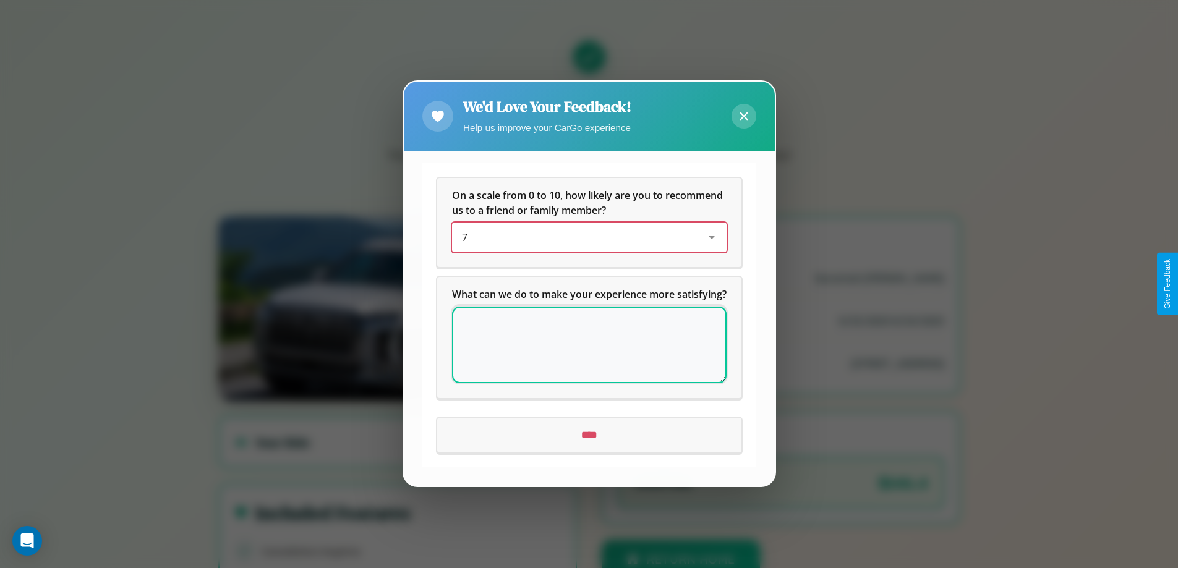
scroll to position [0, 0]
click at [743, 113] on icon at bounding box center [744, 117] width 8 height 8
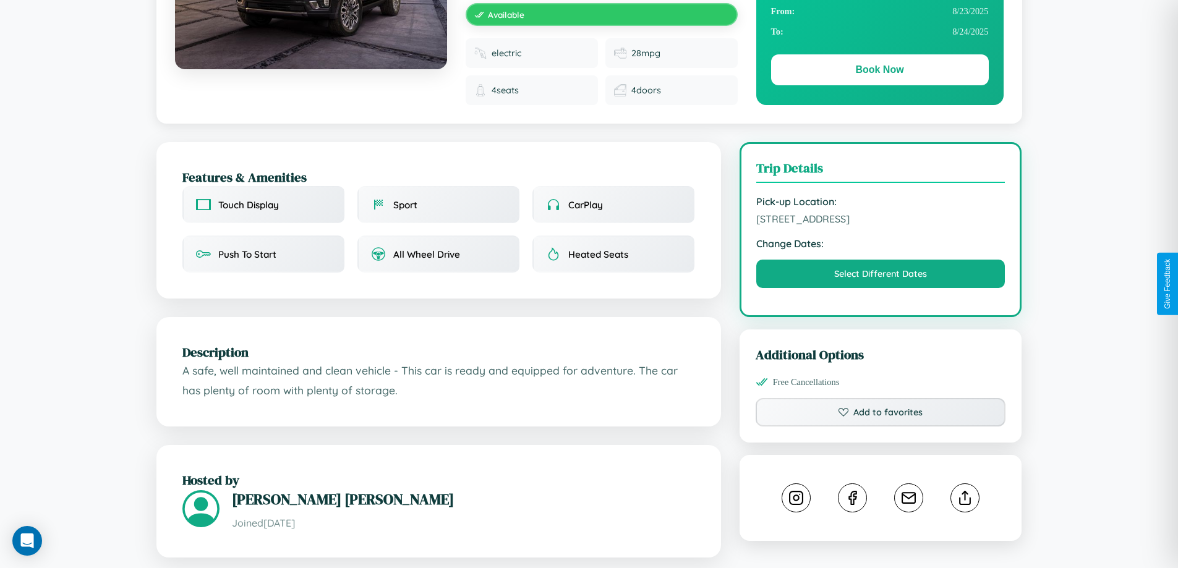
scroll to position [331, 0]
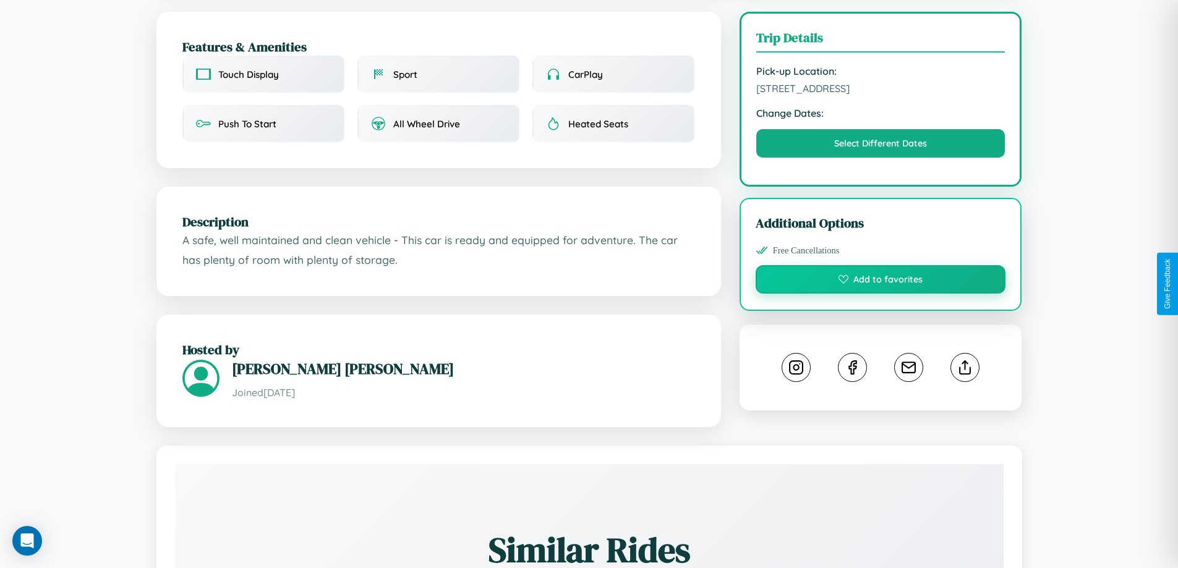
click at [880, 281] on button "Add to favorites" at bounding box center [881, 279] width 250 height 28
